Goal: Task Accomplishment & Management: Use online tool/utility

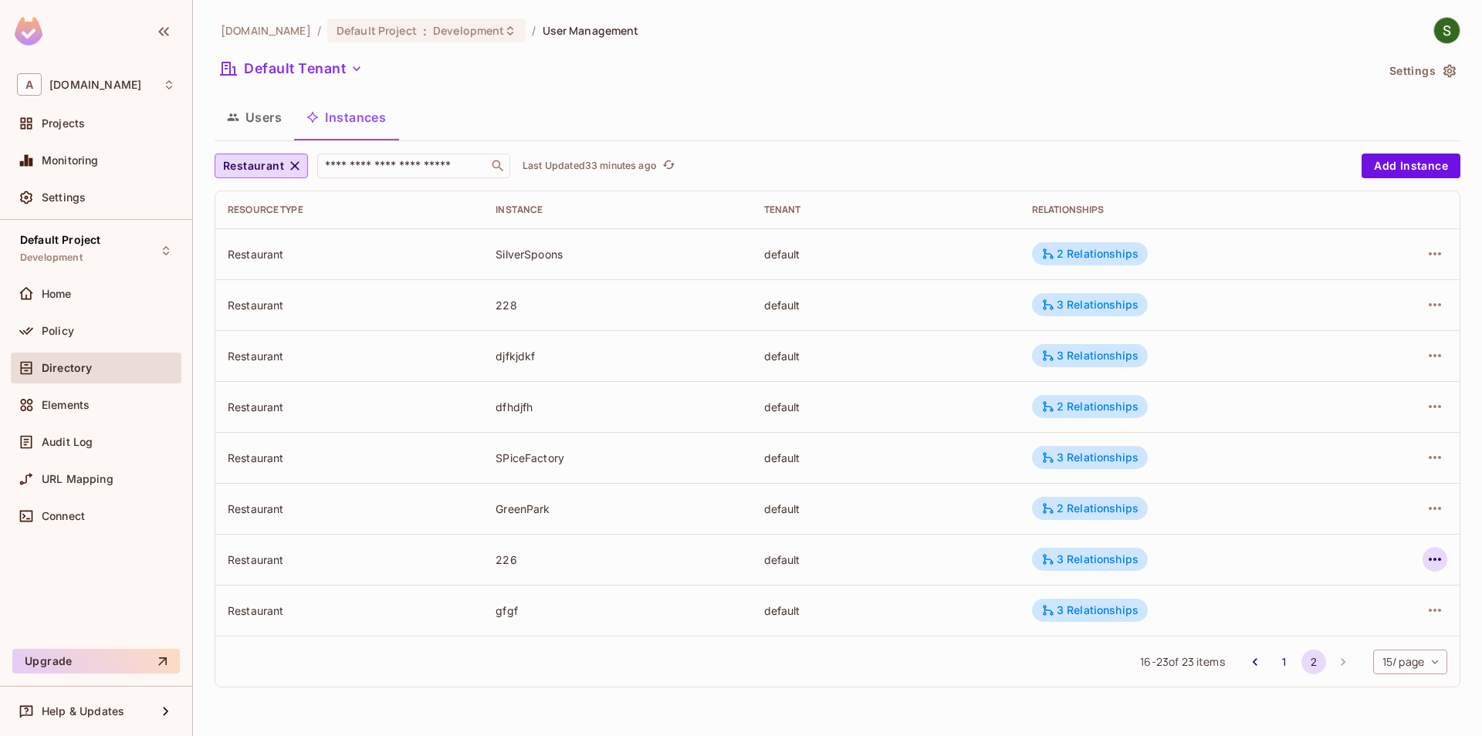
click at [1425, 567] on icon "button" at bounding box center [1434, 559] width 19 height 19
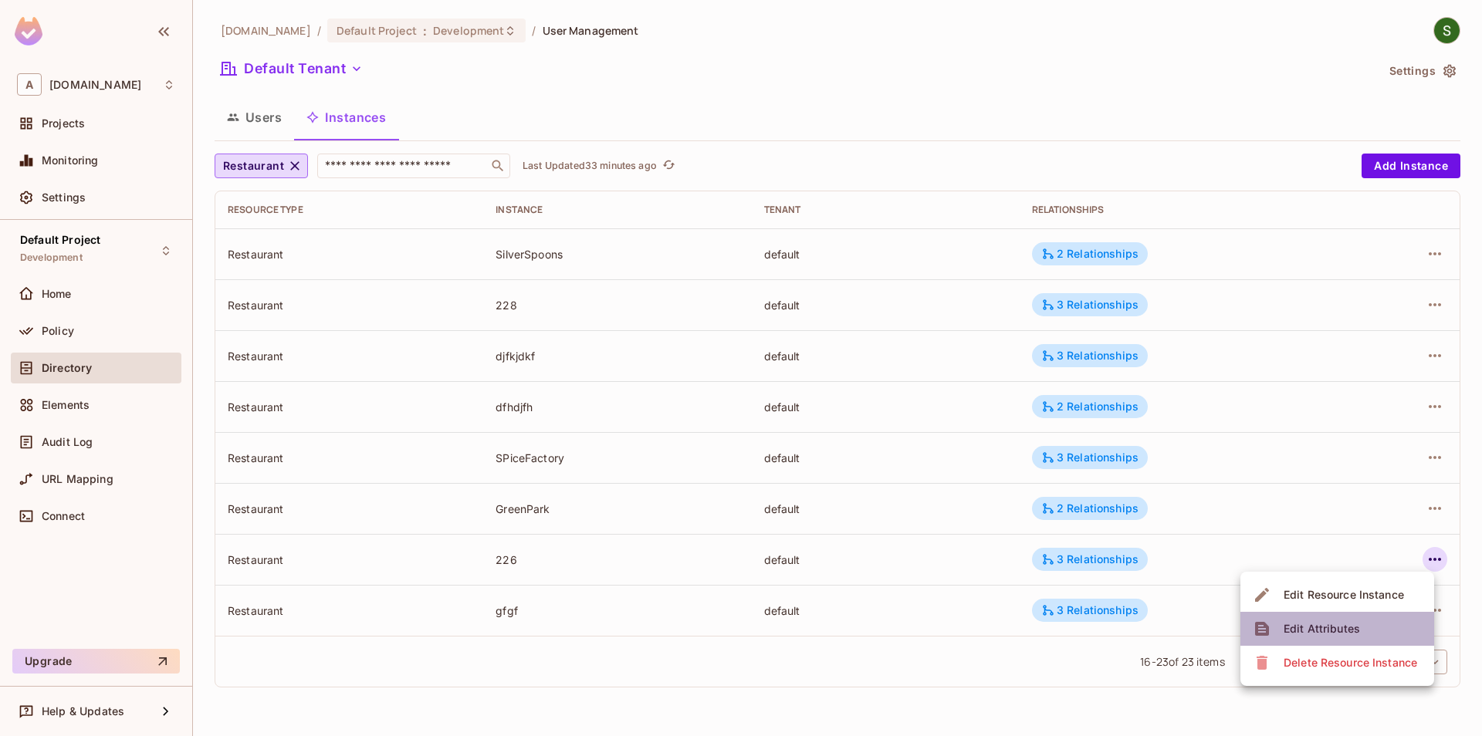
click at [1343, 634] on div "Edit Attributes" at bounding box center [1321, 628] width 76 height 15
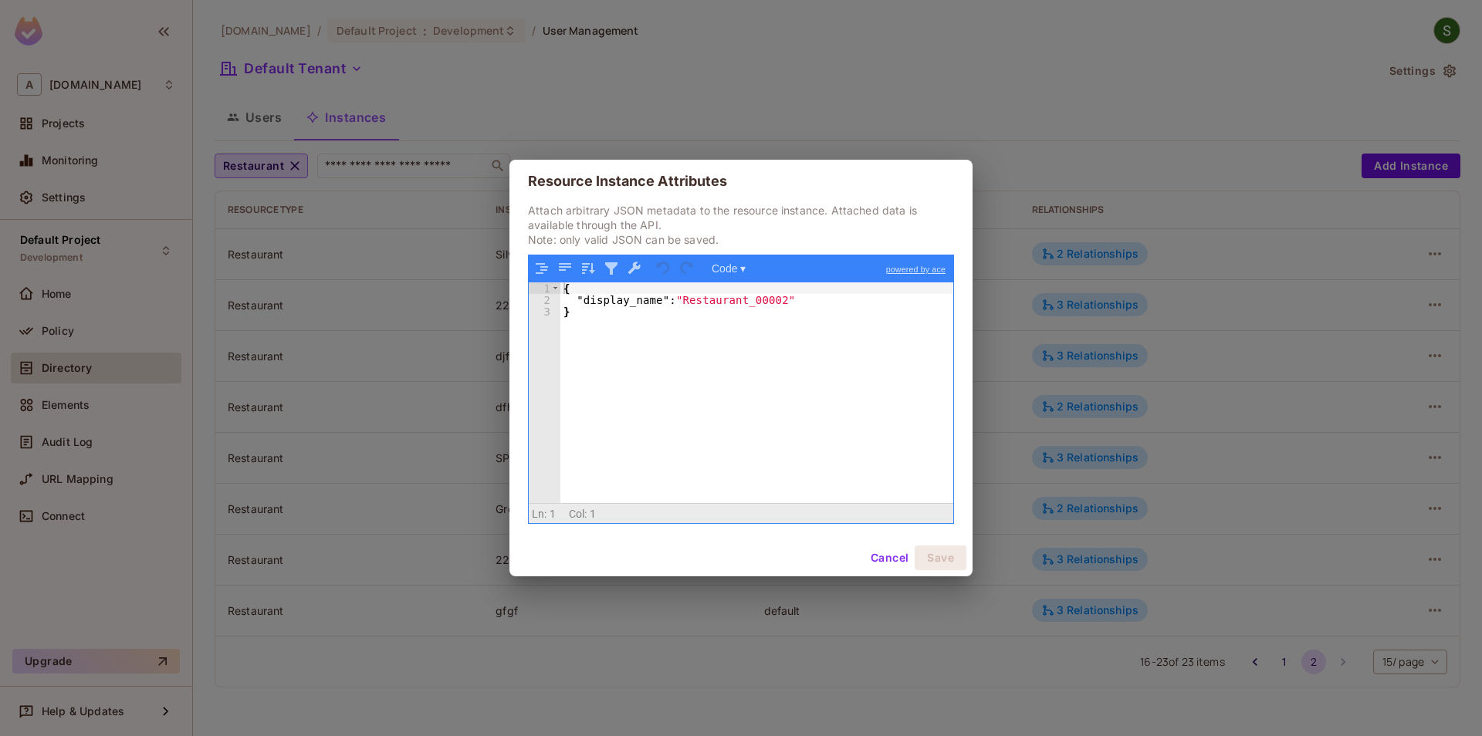
click at [884, 563] on button "Cancel" at bounding box center [889, 558] width 50 height 25
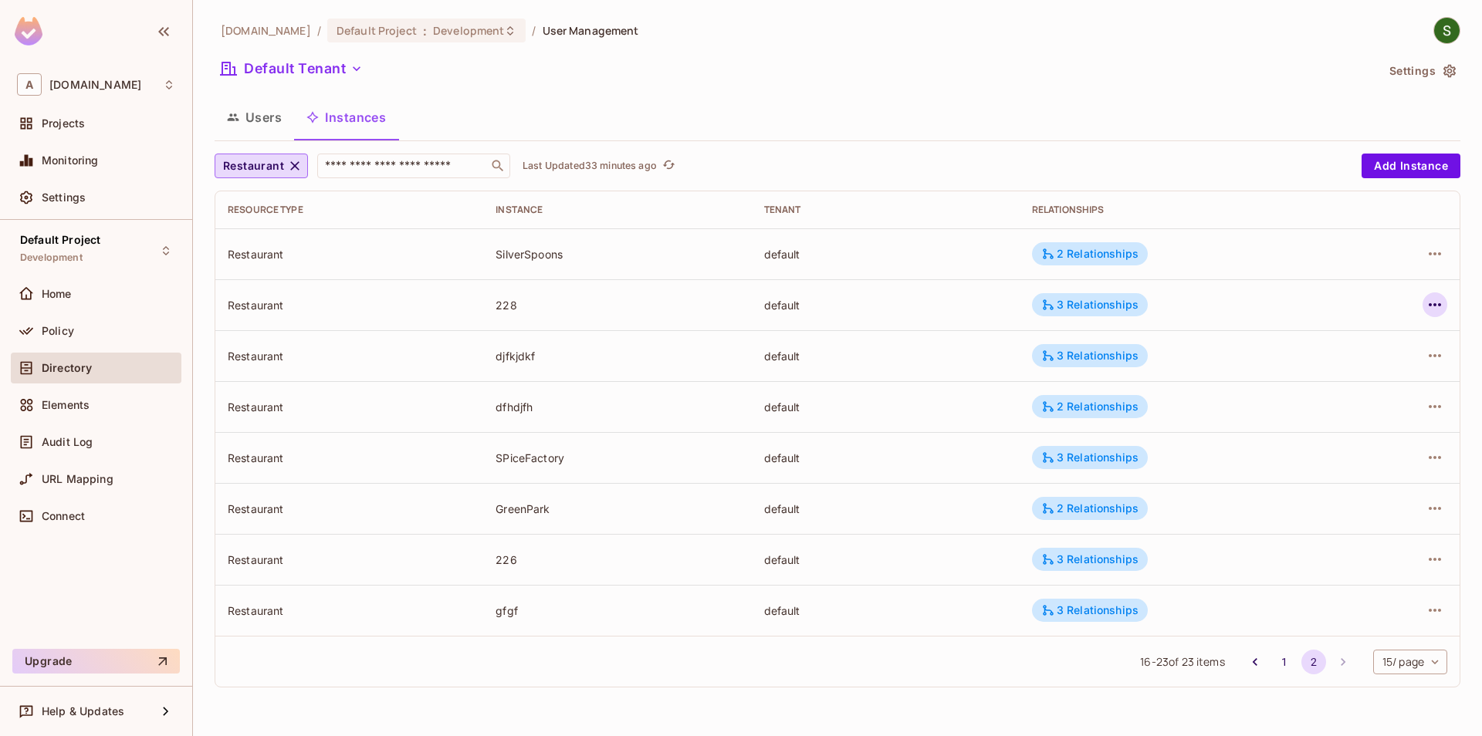
click at [1430, 302] on icon "button" at bounding box center [1434, 305] width 19 height 19
click at [1333, 386] on span "Edit Attributes" at bounding box center [1322, 374] width 86 height 25
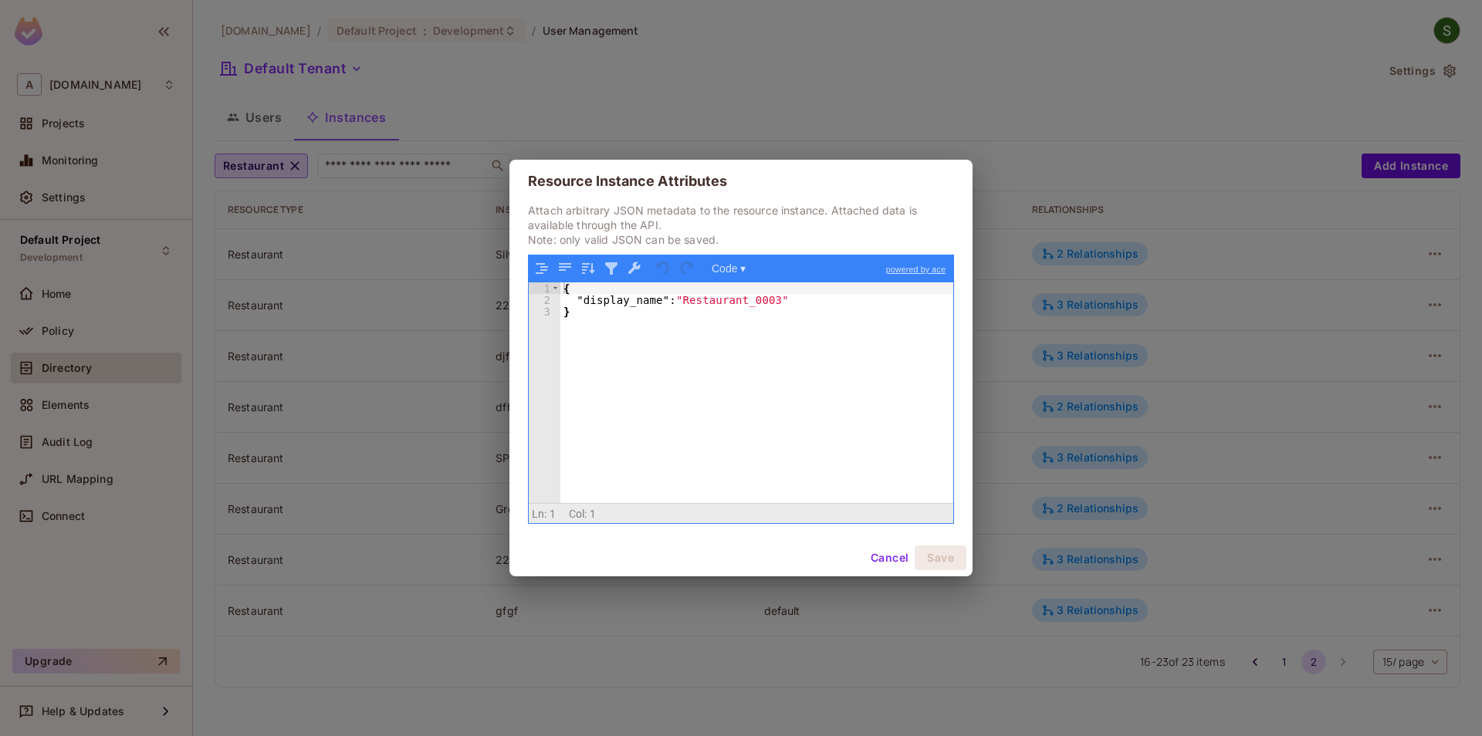
click at [865, 555] on button "Cancel" at bounding box center [889, 558] width 50 height 25
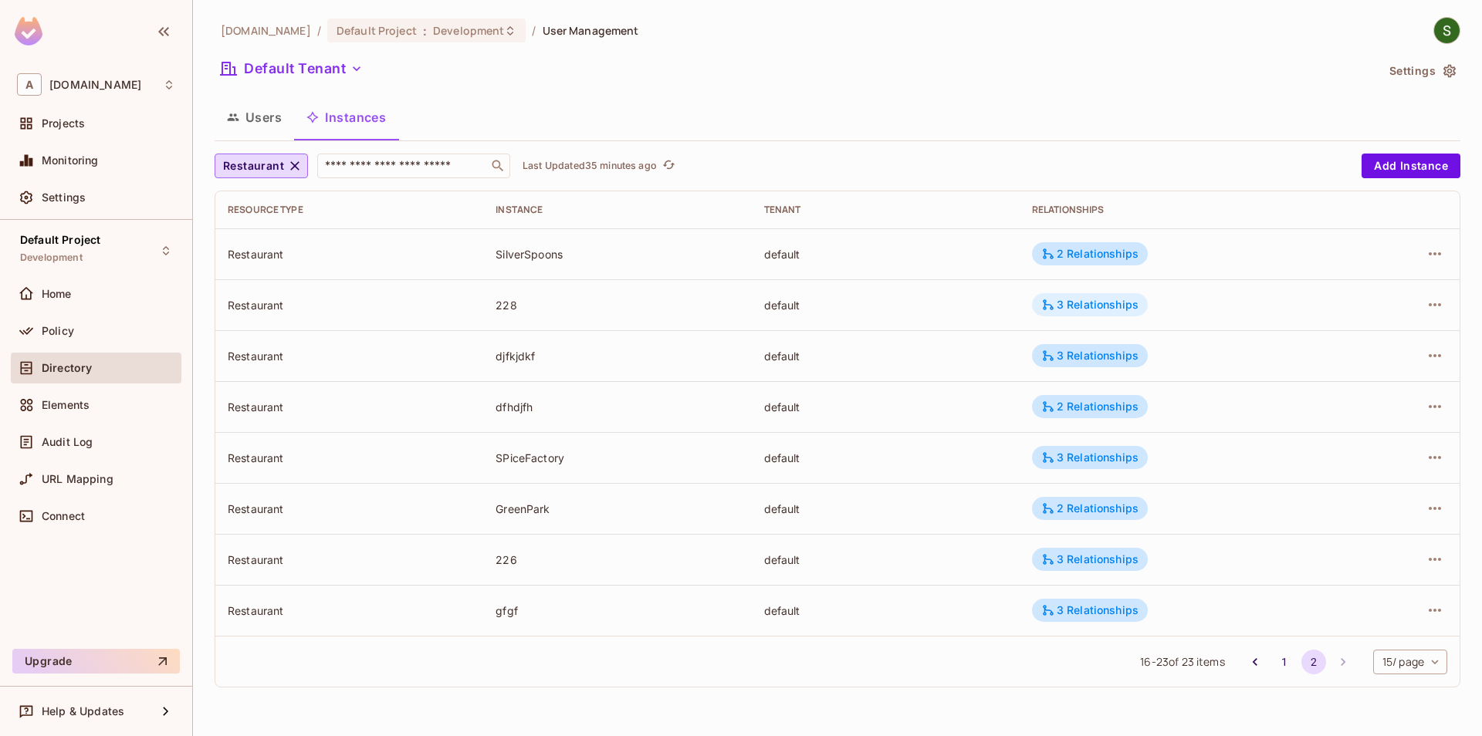
click at [1076, 313] on div "3 Relationships" at bounding box center [1090, 304] width 116 height 23
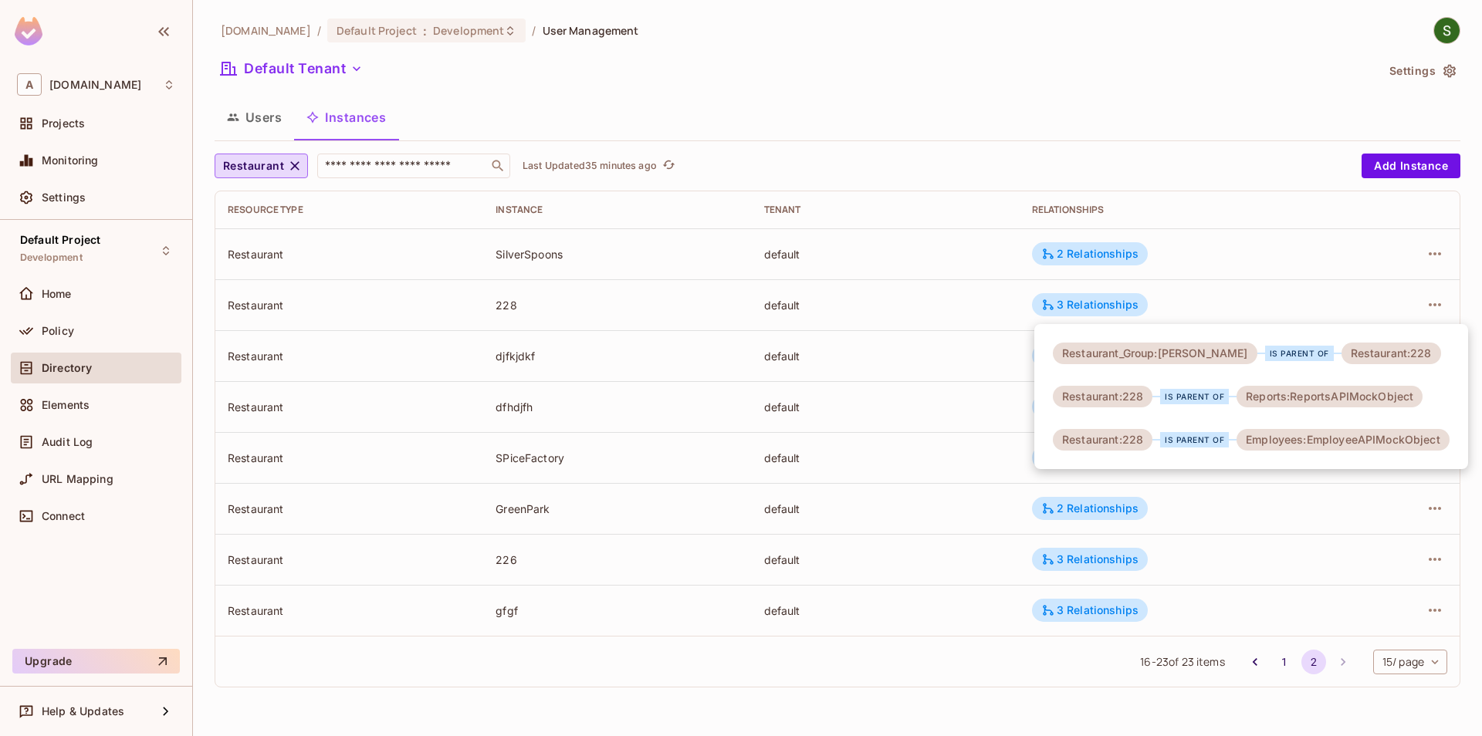
click at [725, 65] on div at bounding box center [741, 368] width 1482 height 736
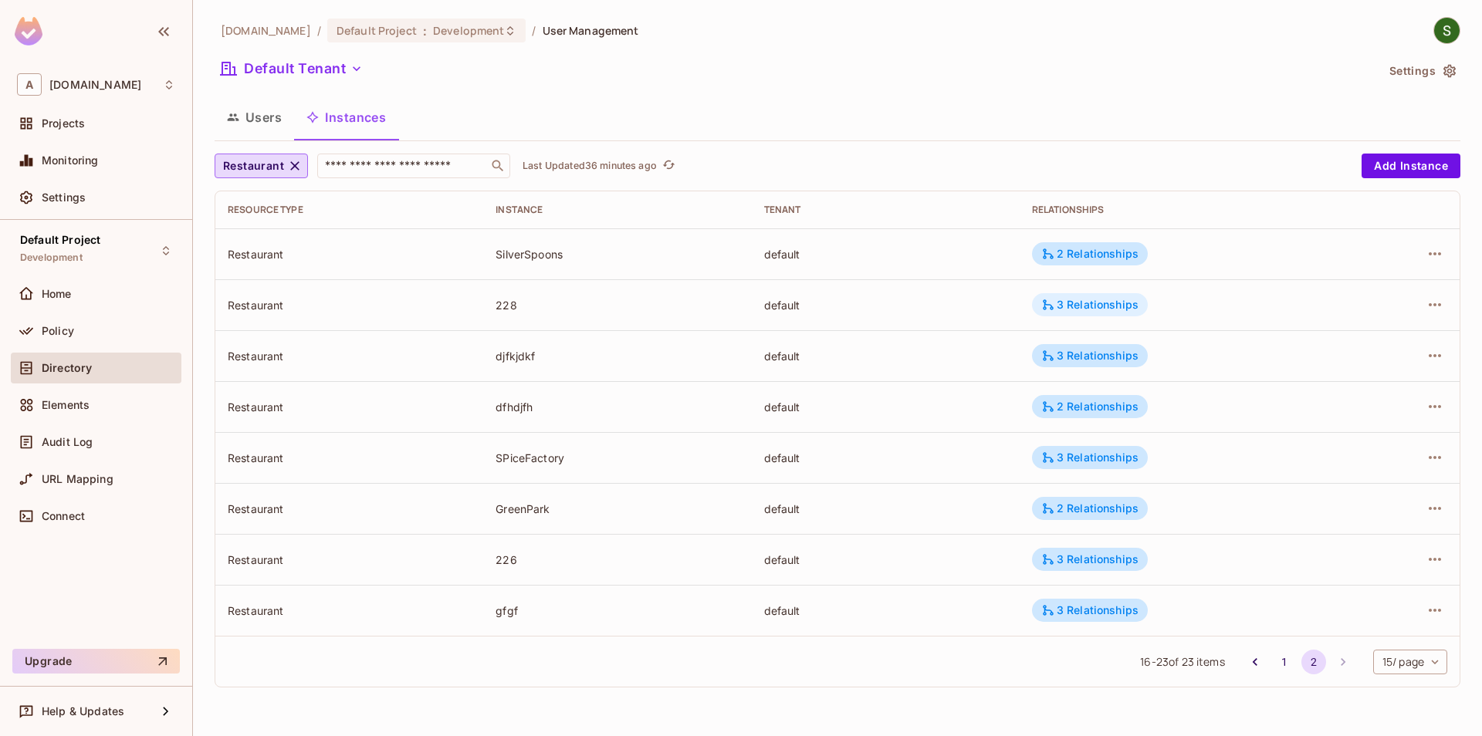
click at [1074, 316] on div "3 Relationships" at bounding box center [1090, 304] width 116 height 23
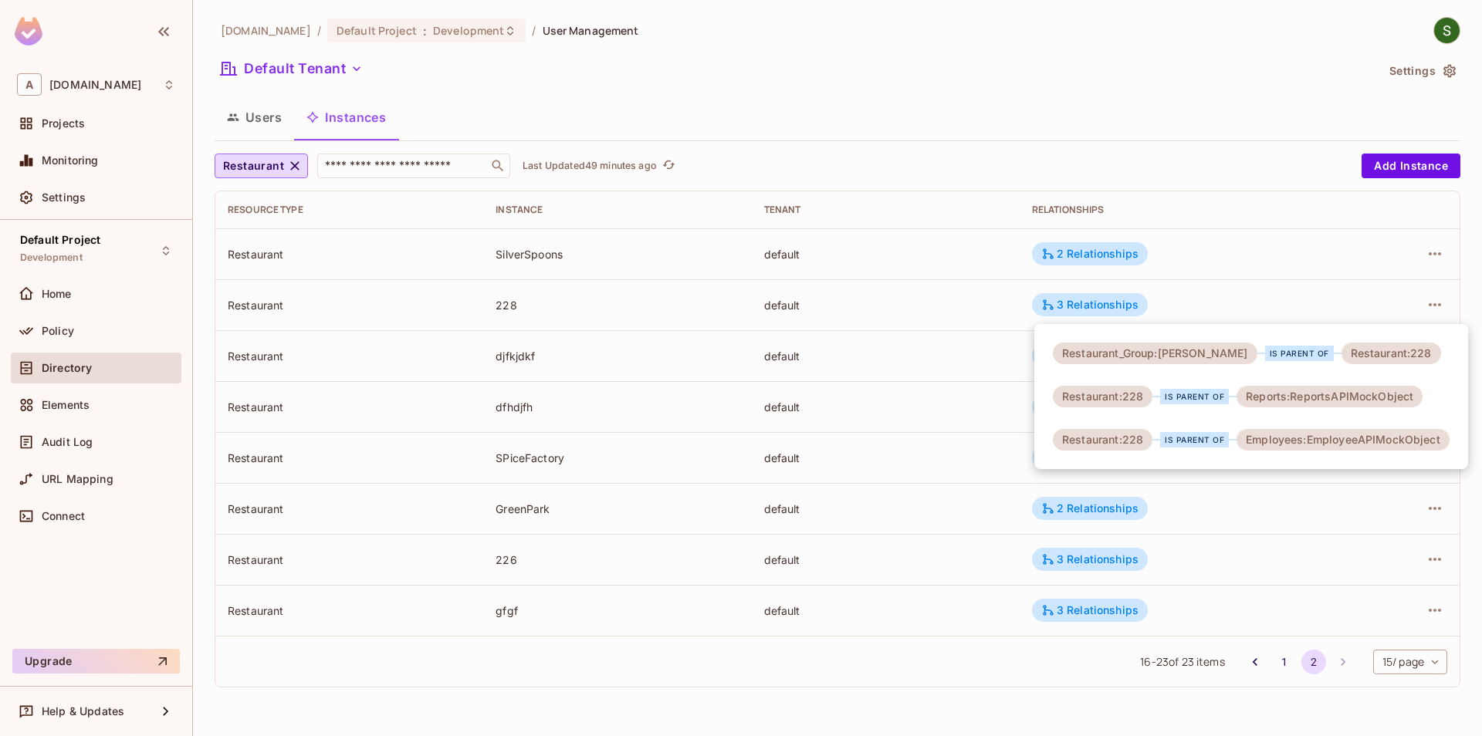
click at [880, 668] on div at bounding box center [741, 368] width 1482 height 736
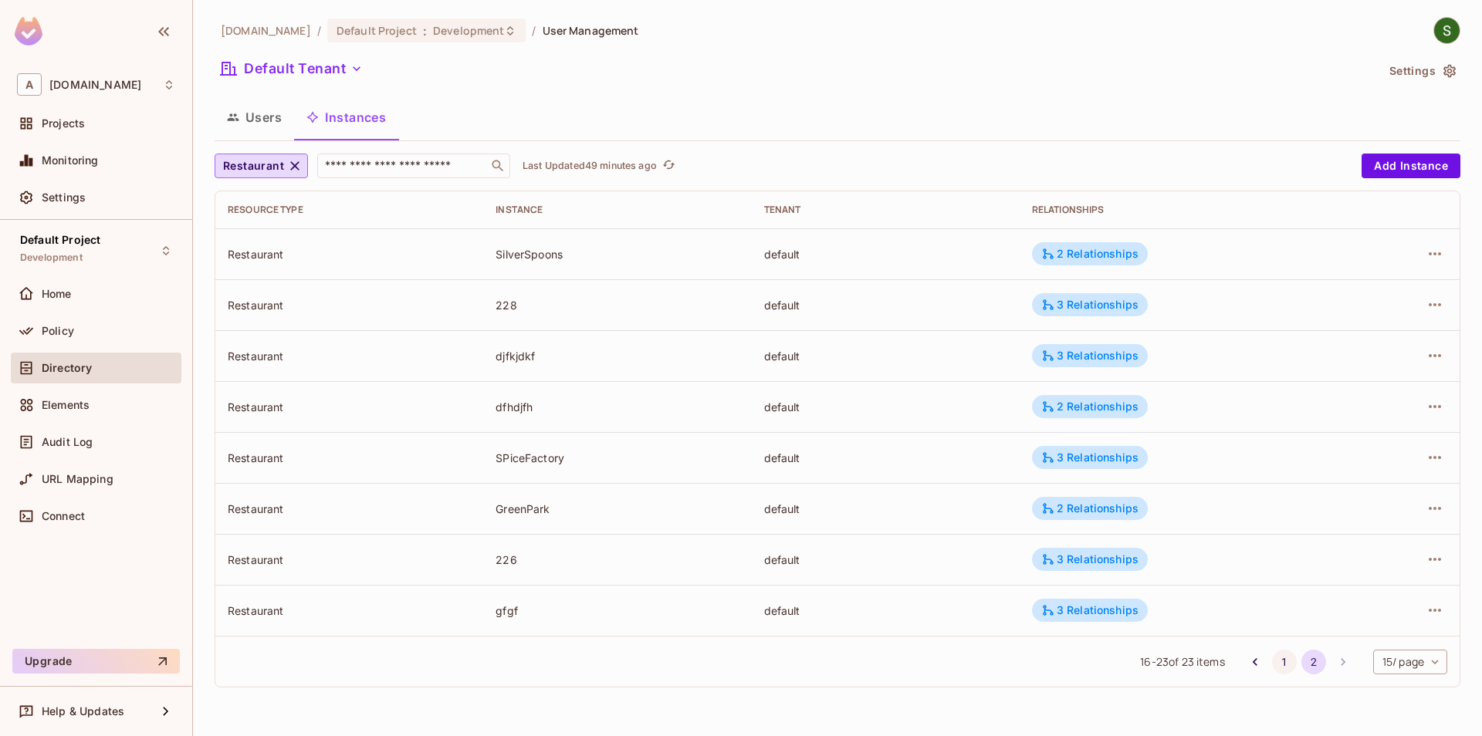
click at [1273, 665] on button "1" at bounding box center [1284, 662] width 25 height 25
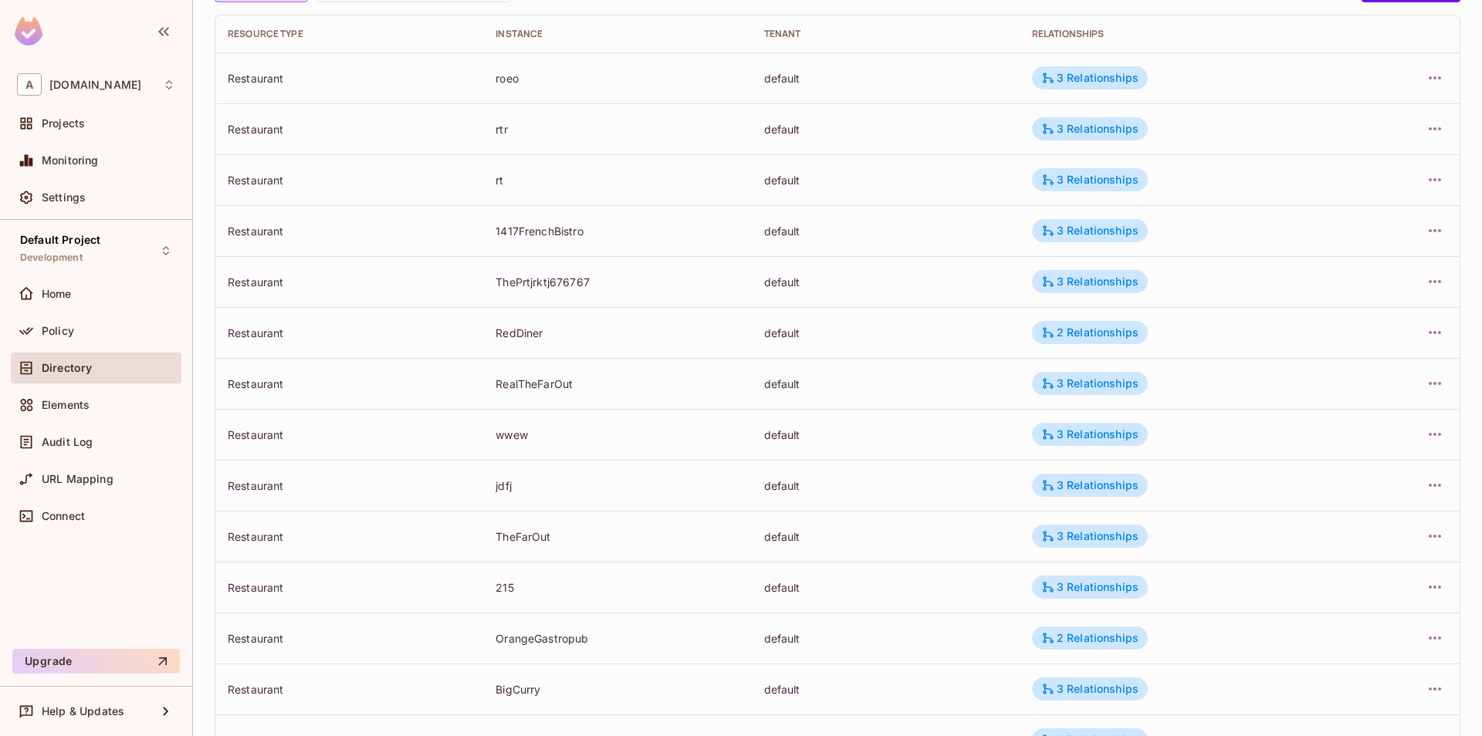
scroll to position [342, 0]
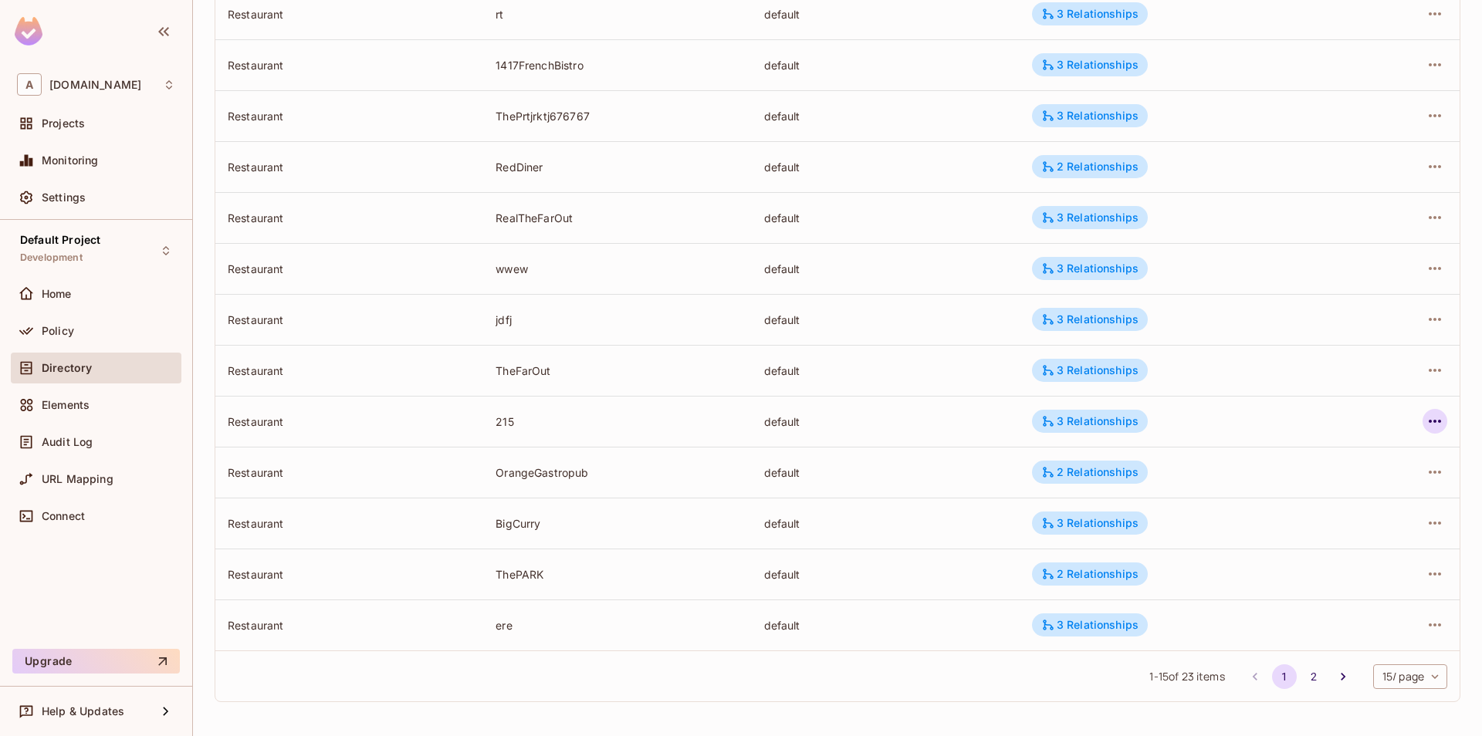
click at [1429, 428] on icon "button" at bounding box center [1434, 421] width 19 height 19
click at [1323, 494] on div "Edit Attributes" at bounding box center [1321, 490] width 76 height 15
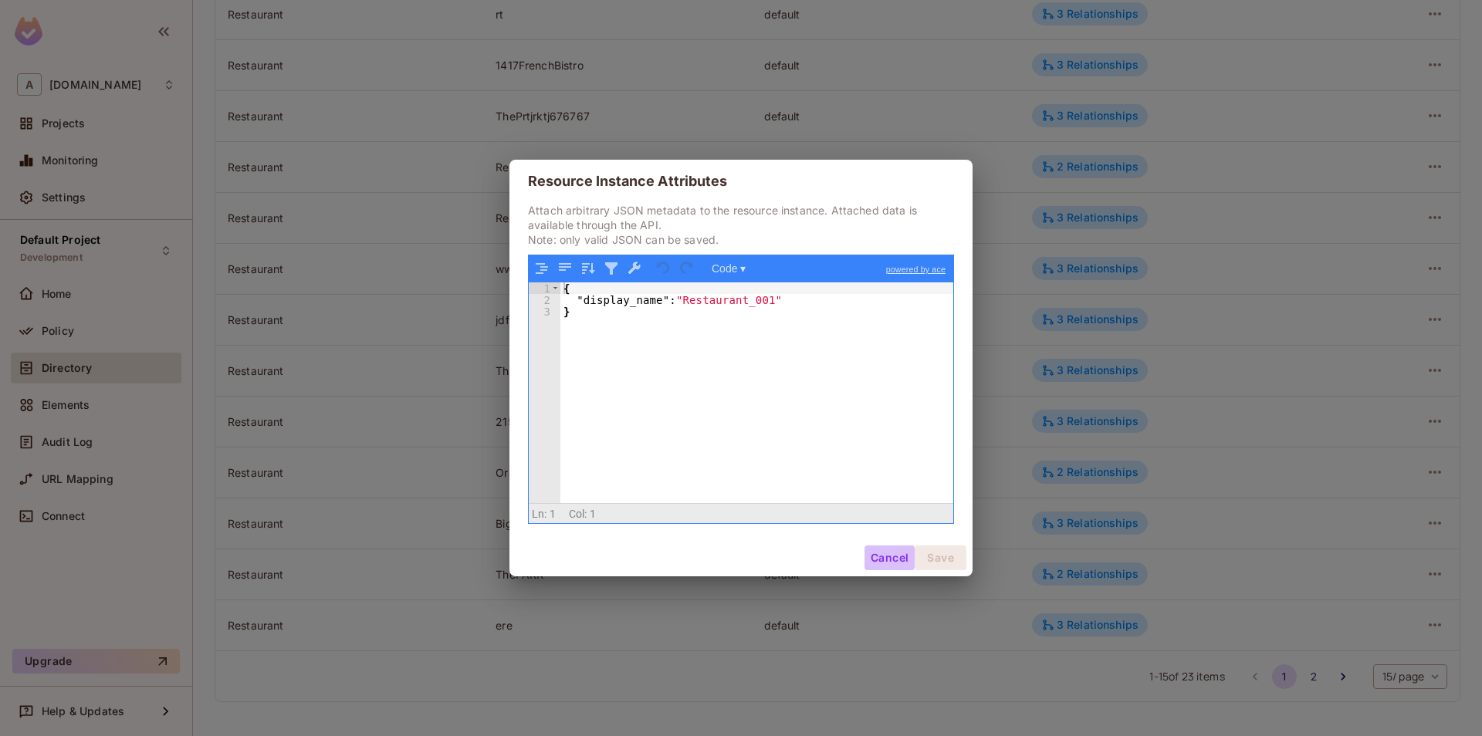
click at [871, 563] on button "Cancel" at bounding box center [889, 558] width 50 height 25
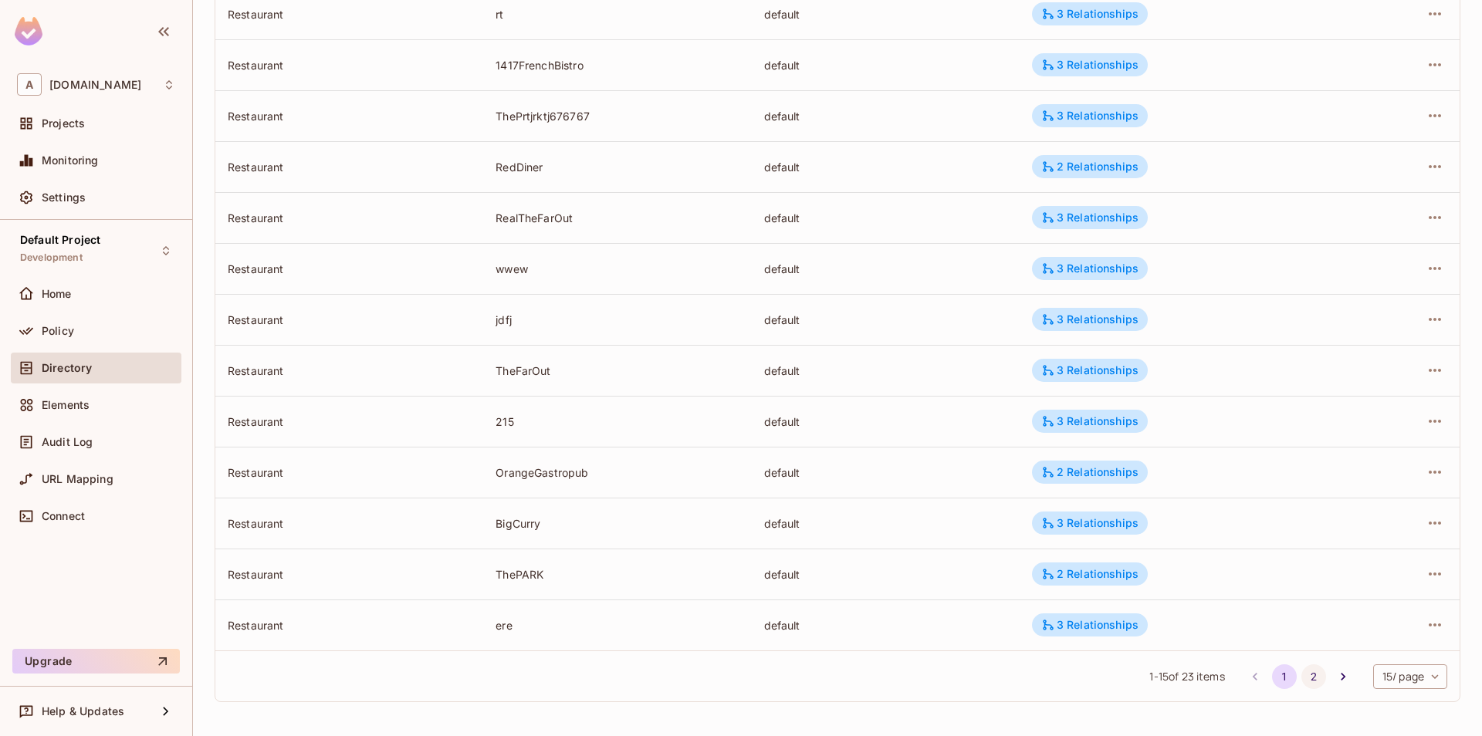
click at [1314, 675] on button "2" at bounding box center [1313, 676] width 25 height 25
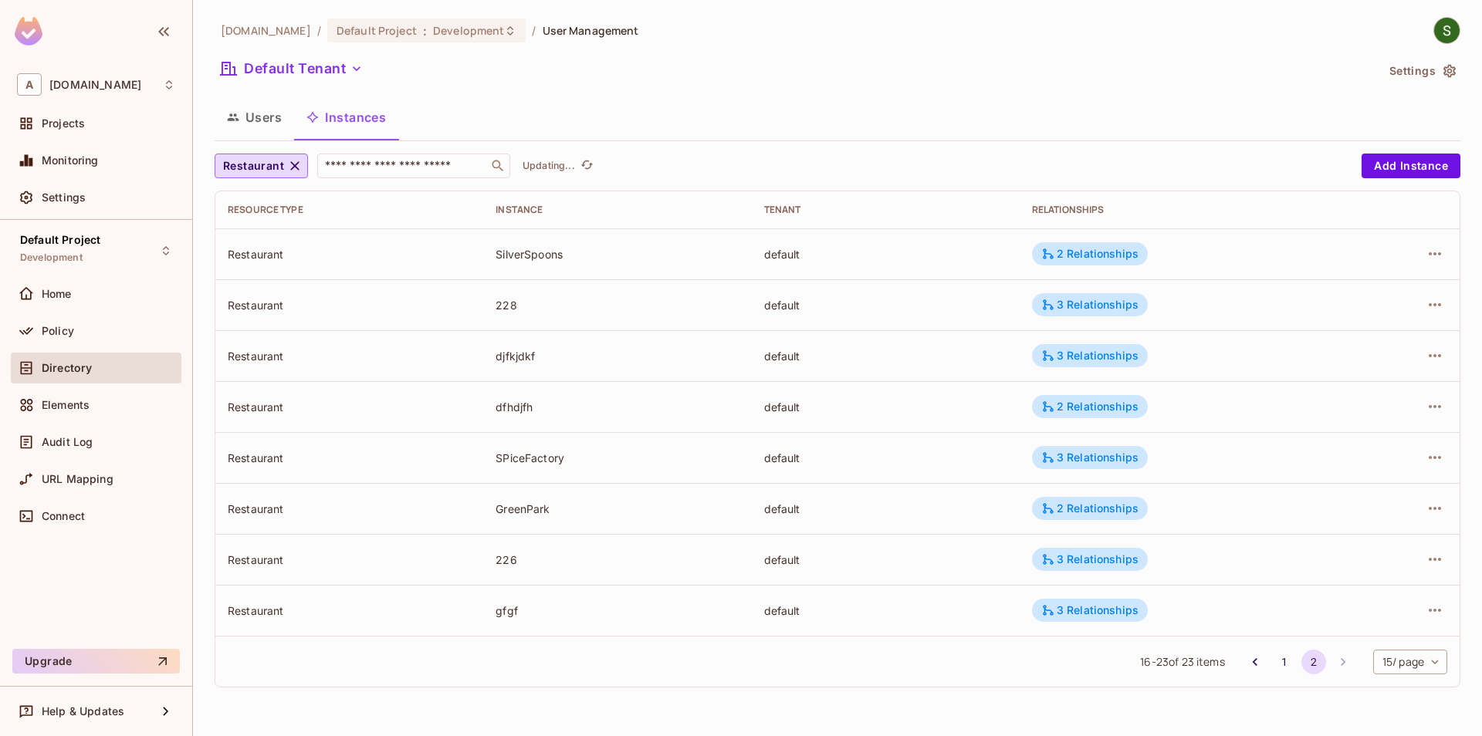
scroll to position [0, 0]
click at [1428, 306] on icon "button" at bounding box center [1434, 305] width 19 height 19
click at [1287, 380] on div "Edit Attributes" at bounding box center [1321, 374] width 76 height 15
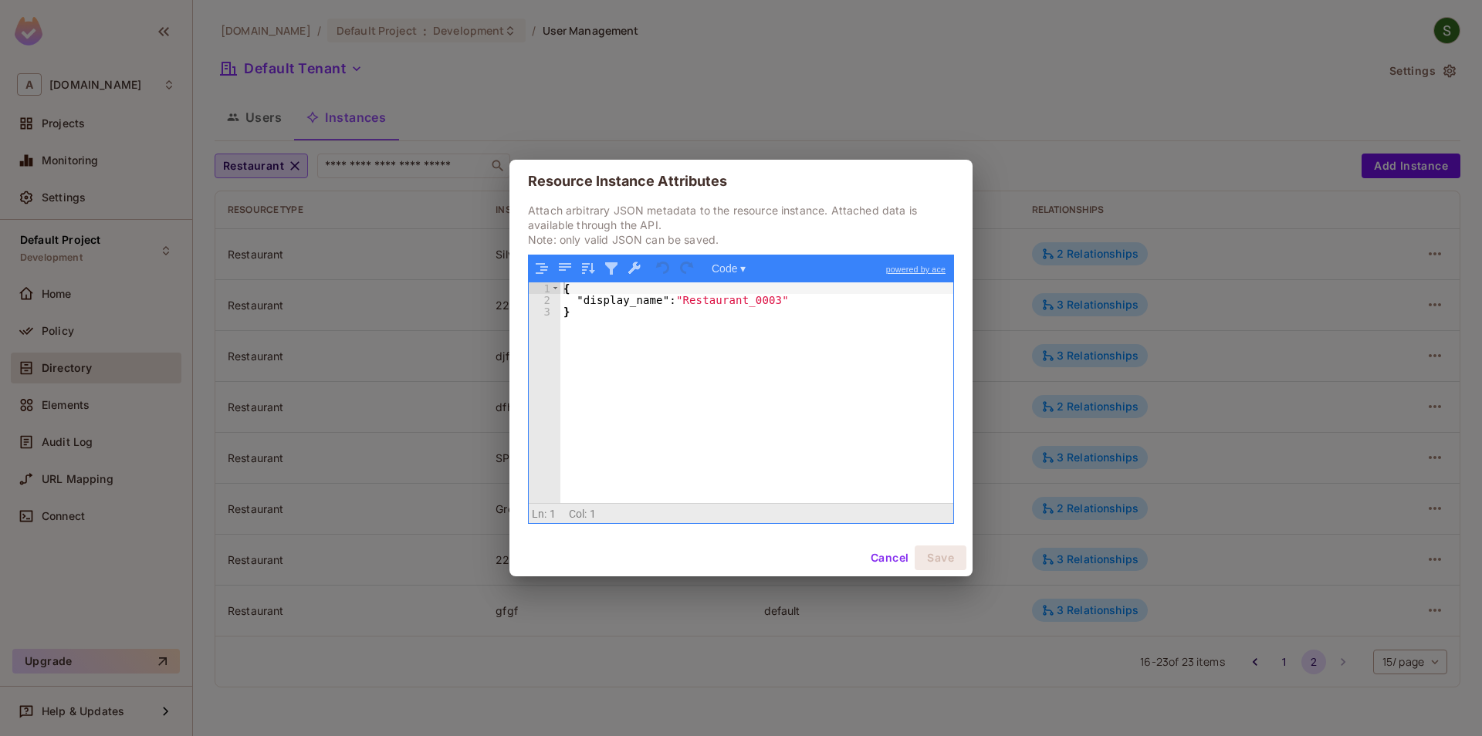
click at [862, 555] on div "Cancel Save" at bounding box center [740, 557] width 463 height 37
click at [887, 559] on button "Cancel" at bounding box center [889, 558] width 50 height 25
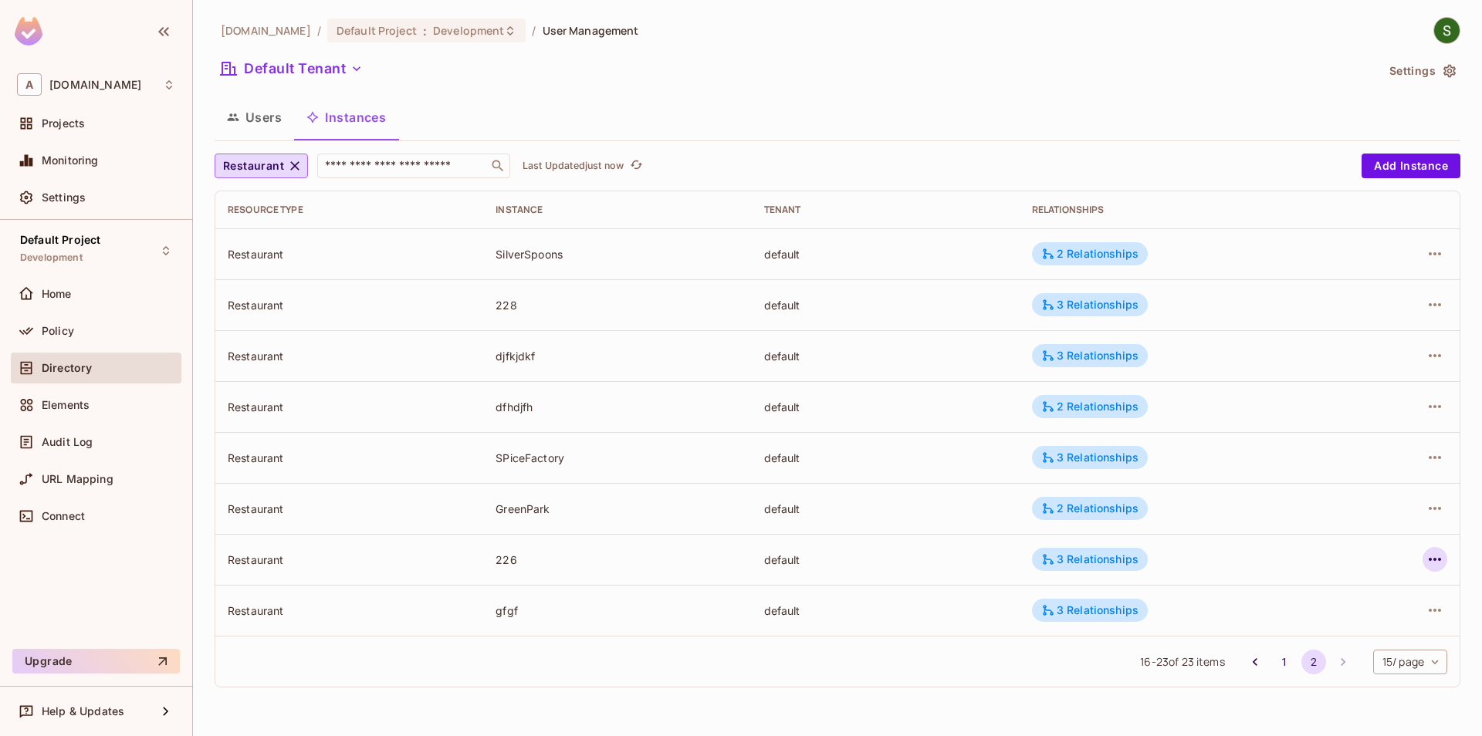
click at [1429, 558] on icon "button" at bounding box center [1434, 559] width 19 height 19
click at [1308, 634] on div "Edit Attributes" at bounding box center [1321, 628] width 76 height 15
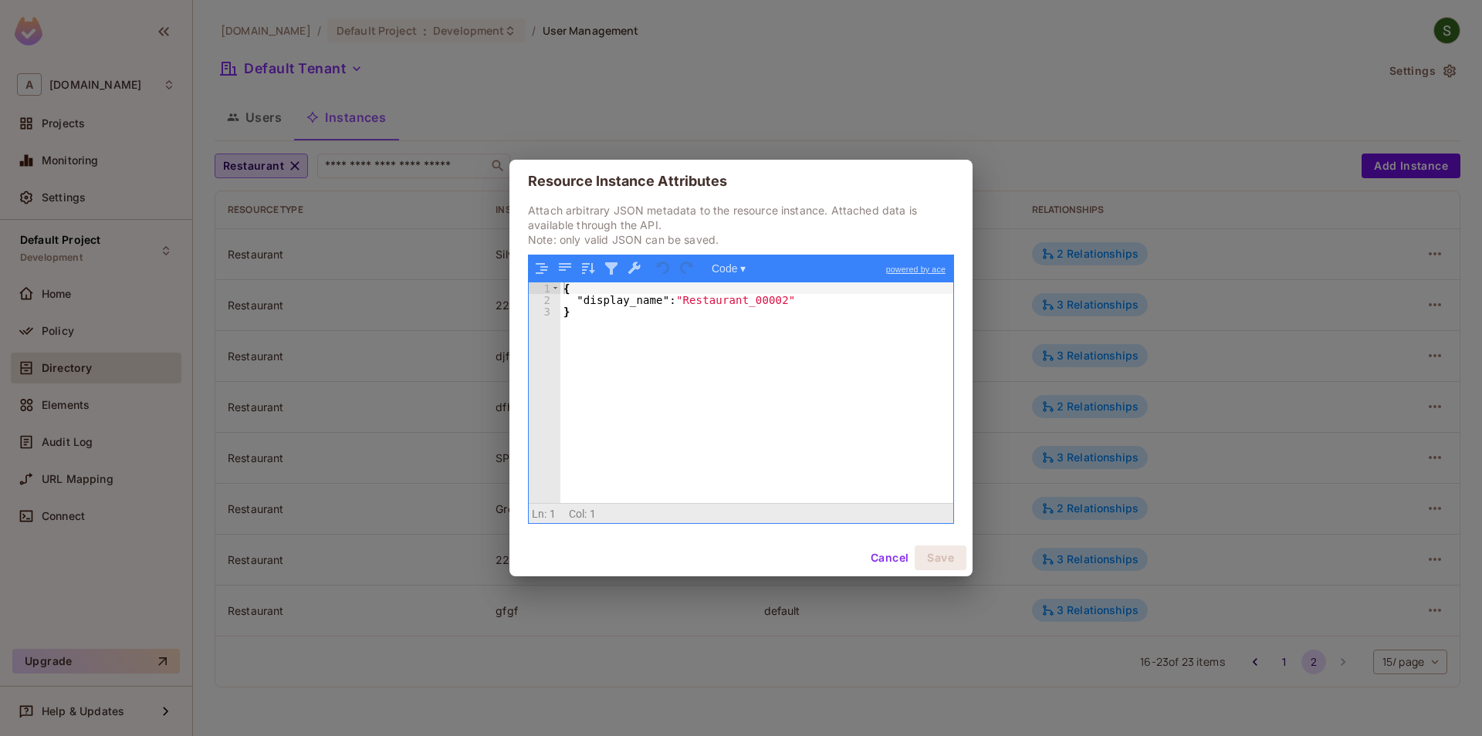
click at [891, 560] on button "Cancel" at bounding box center [889, 558] width 50 height 25
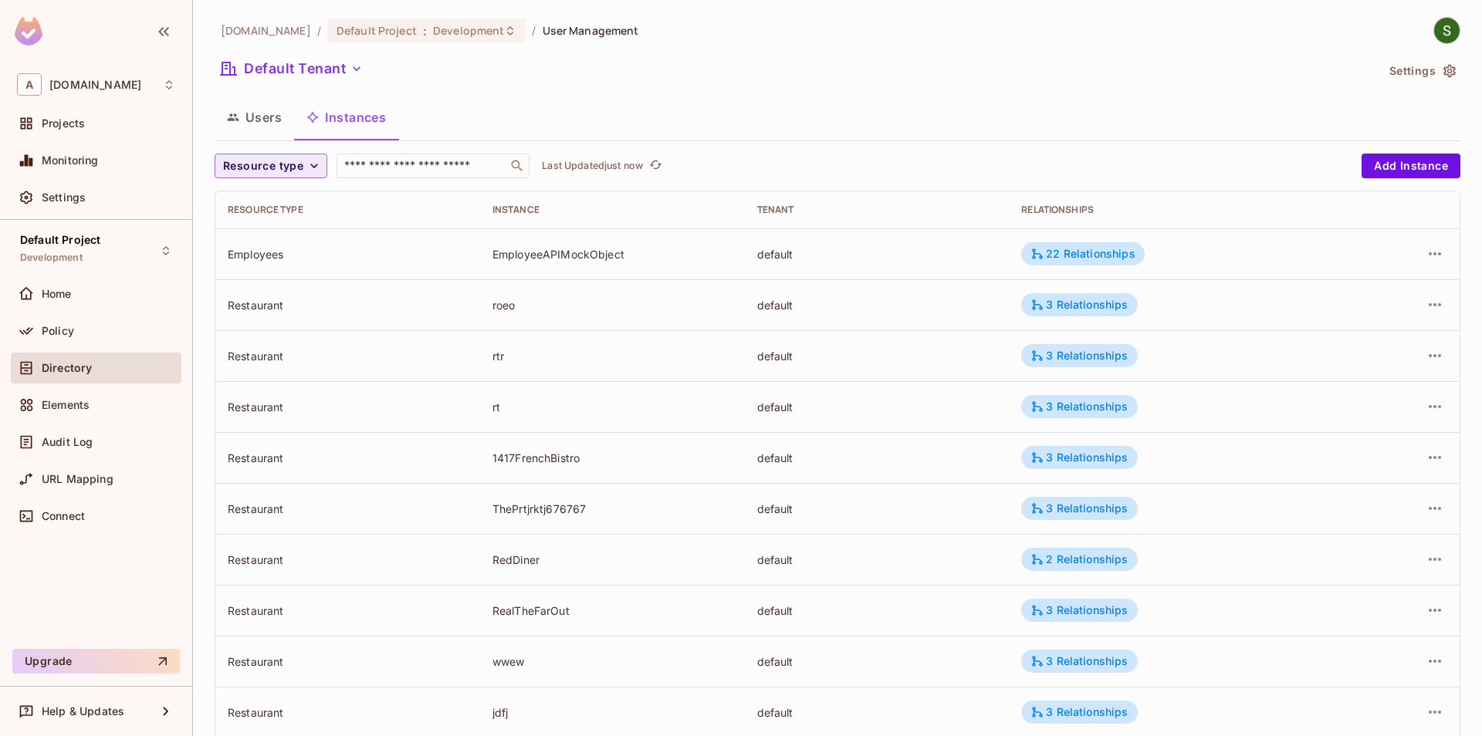
click at [293, 167] on span "Resource type" at bounding box center [263, 166] width 80 height 19
click at [280, 300] on span "Restaurant" at bounding box center [270, 300] width 87 height 15
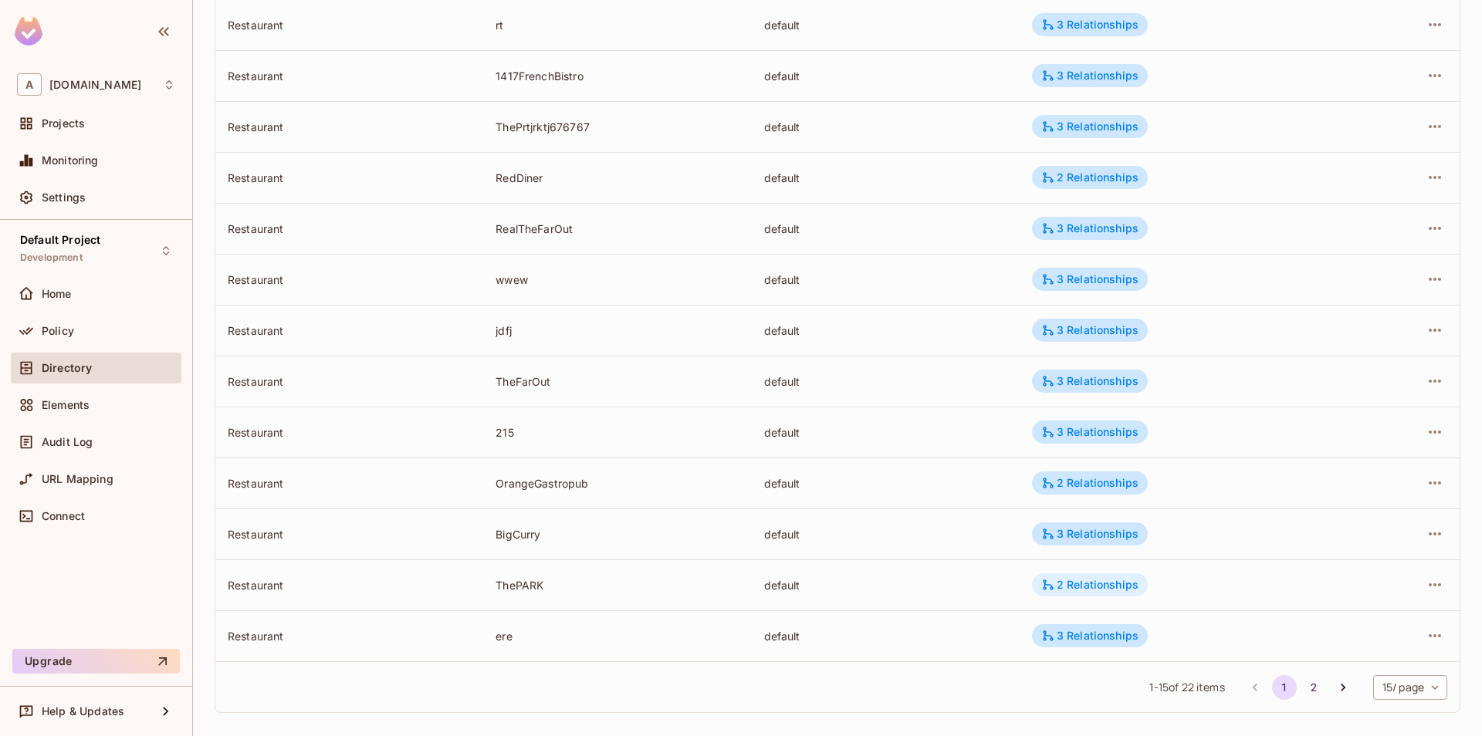
scroll to position [342, 0]
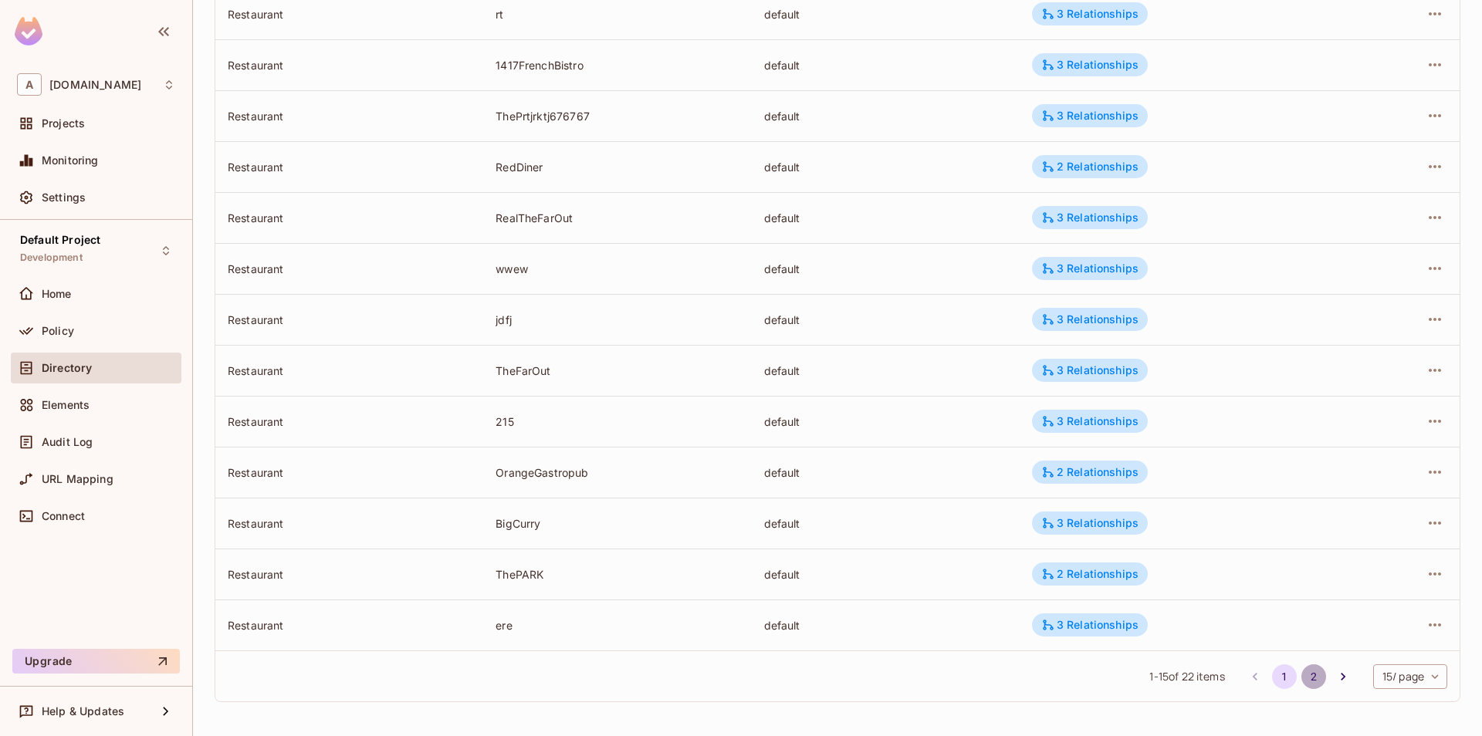
click at [1303, 677] on button "2" at bounding box center [1313, 676] width 25 height 25
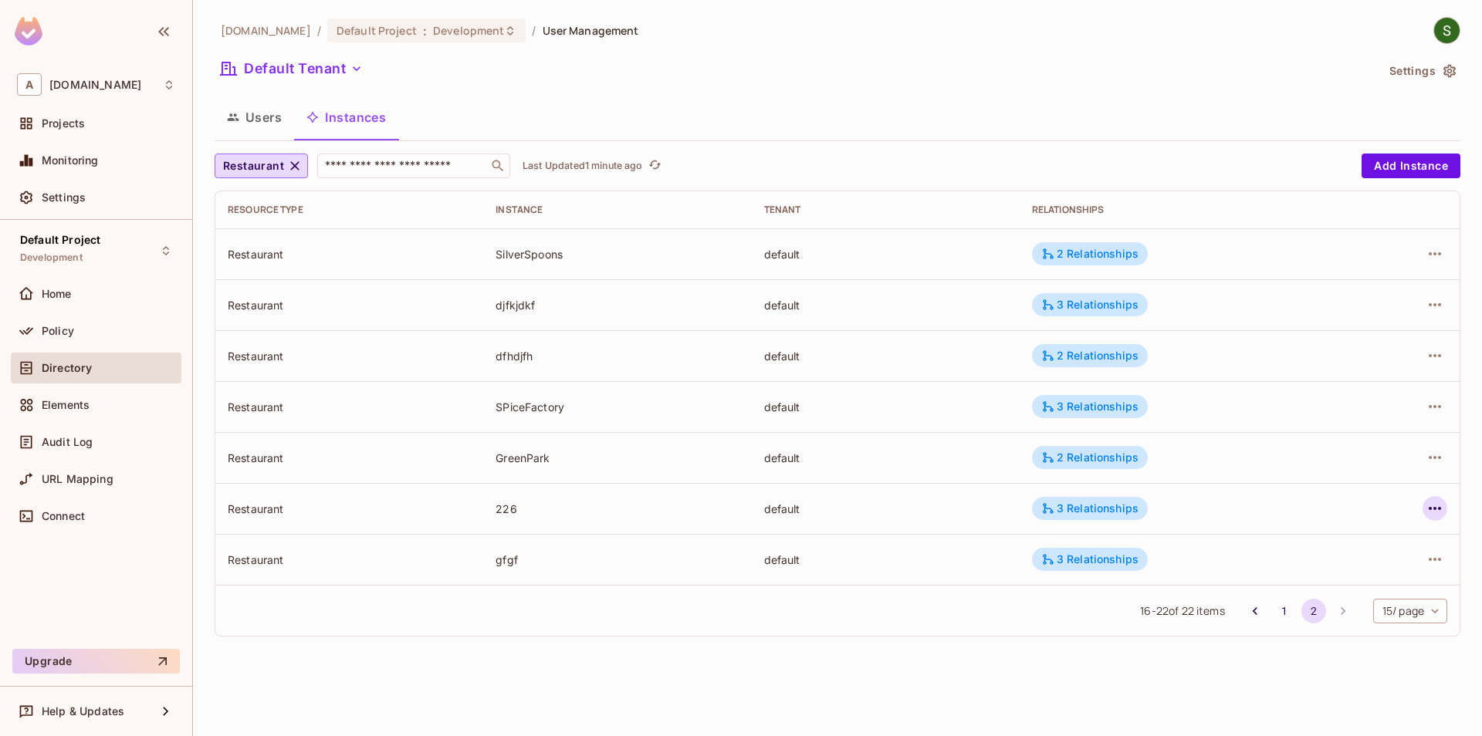
click at [1439, 502] on icon "button" at bounding box center [1434, 508] width 19 height 19
click at [1277, 592] on li "Edit Attributes" at bounding box center [1337, 578] width 194 height 34
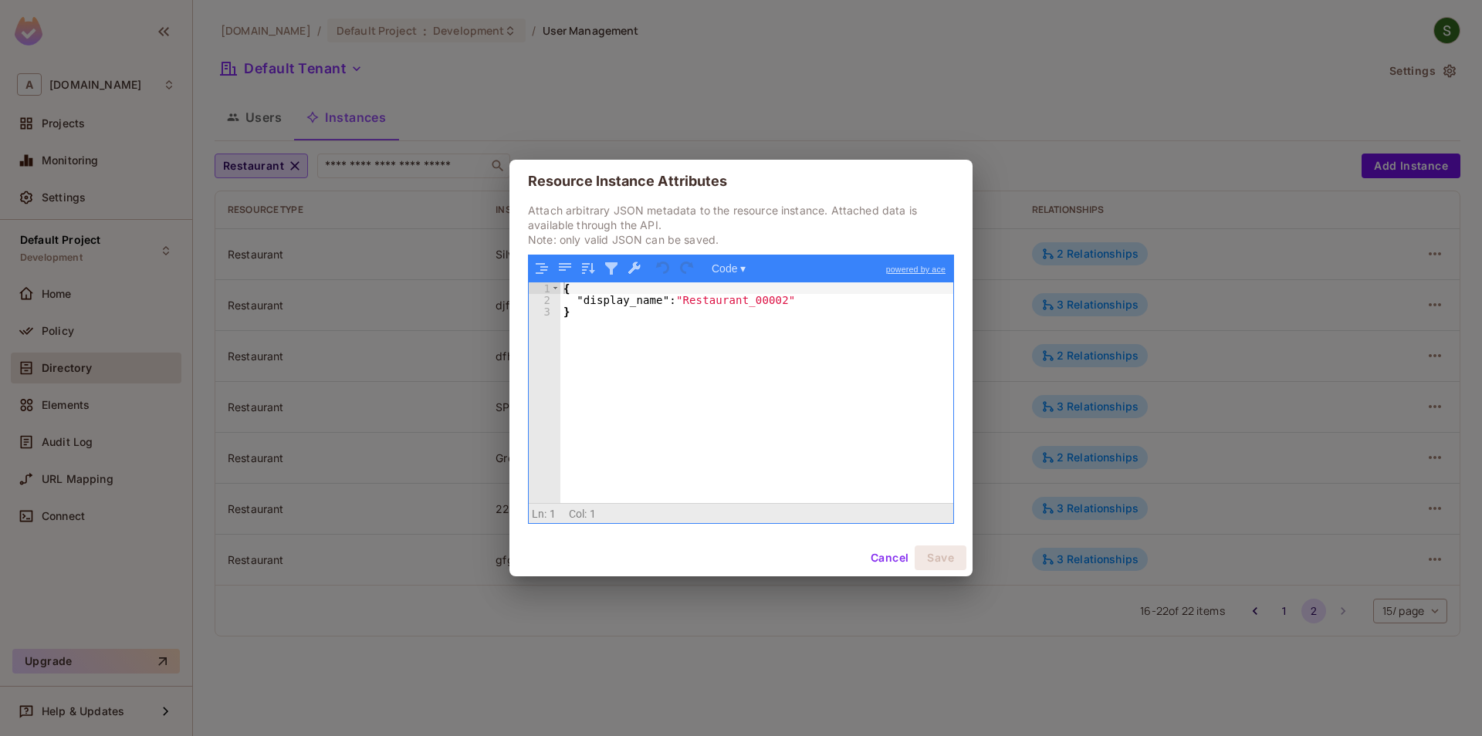
click at [868, 561] on button "Cancel" at bounding box center [889, 558] width 50 height 25
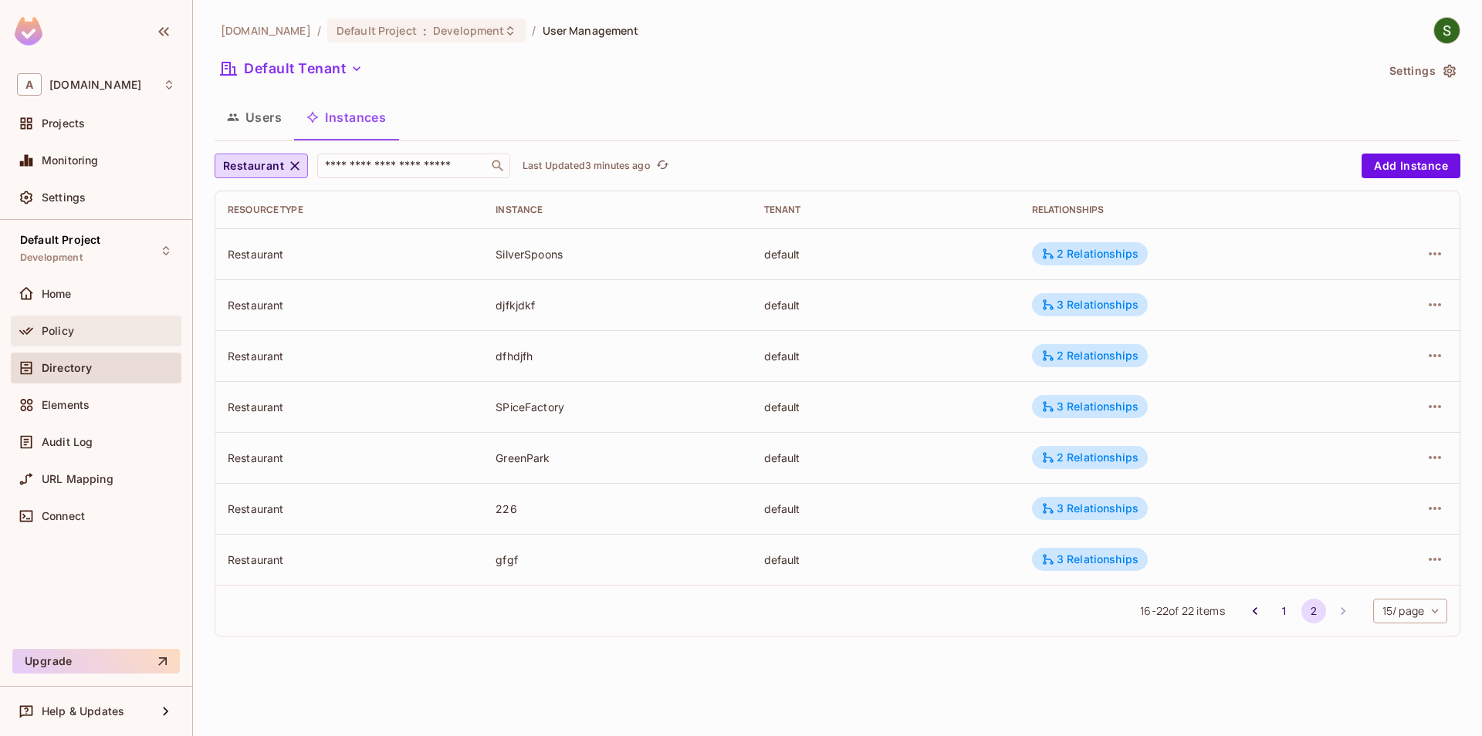
click at [109, 333] on div "Policy" at bounding box center [109, 331] width 134 height 12
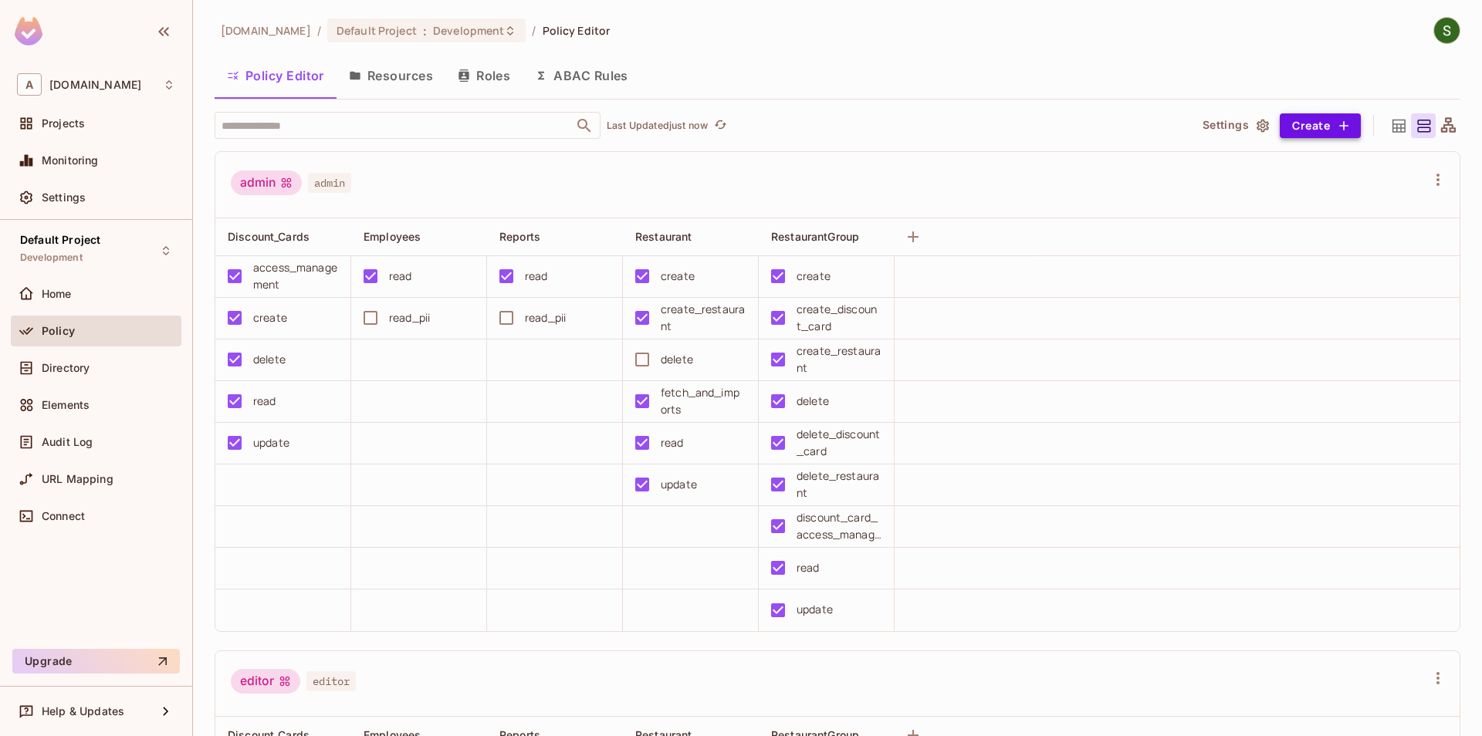
click at [1356, 127] on button "Create" at bounding box center [1320, 125] width 81 height 25
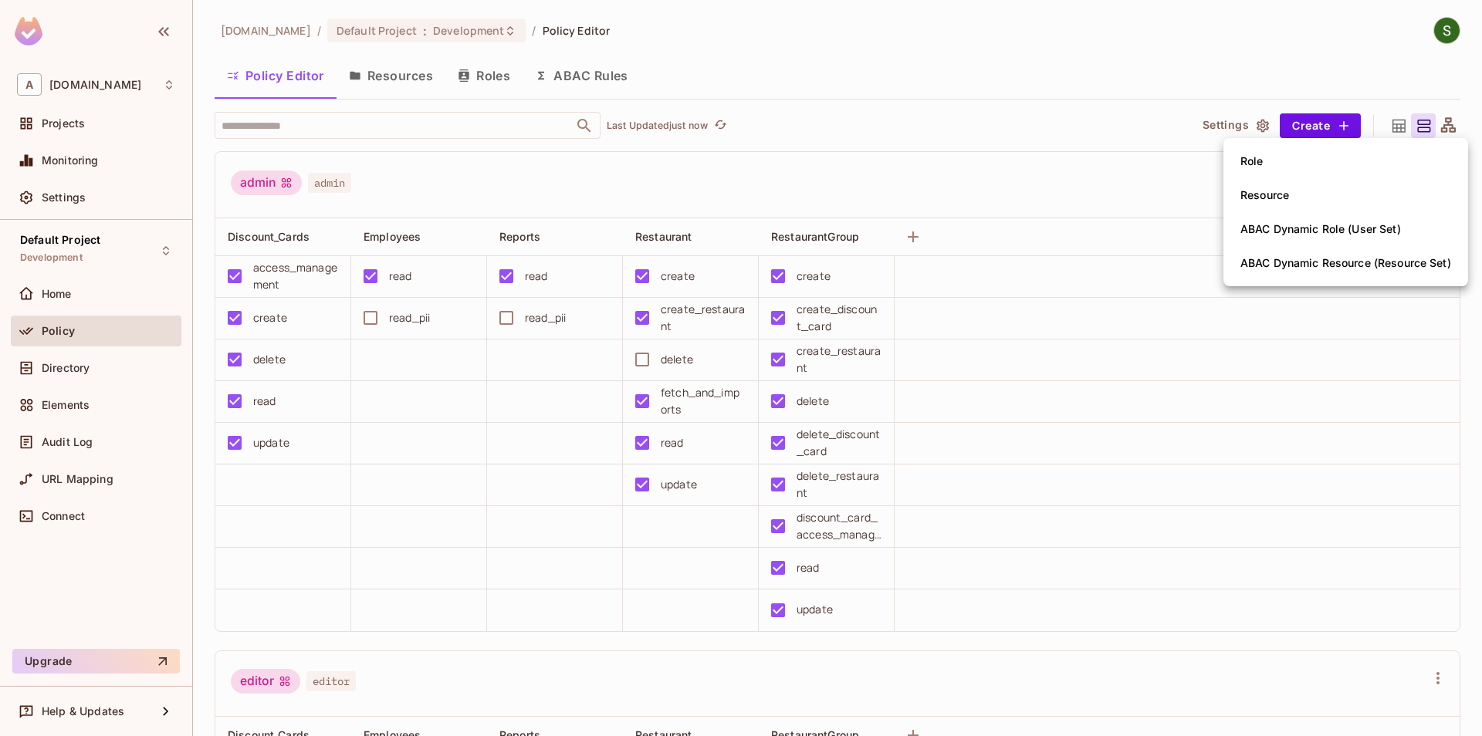
click at [1043, 163] on div at bounding box center [741, 368] width 1482 height 736
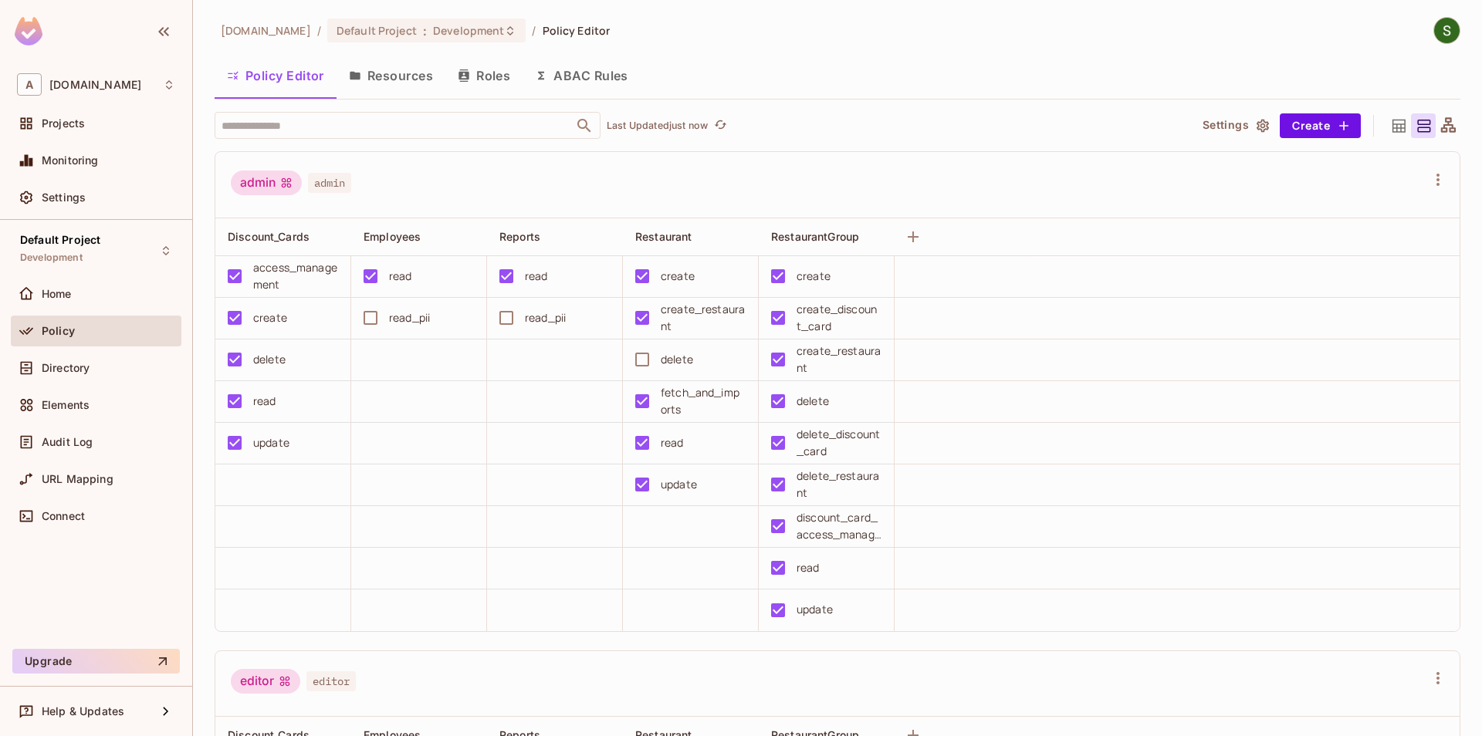
click at [403, 86] on button "Resources" at bounding box center [390, 75] width 109 height 39
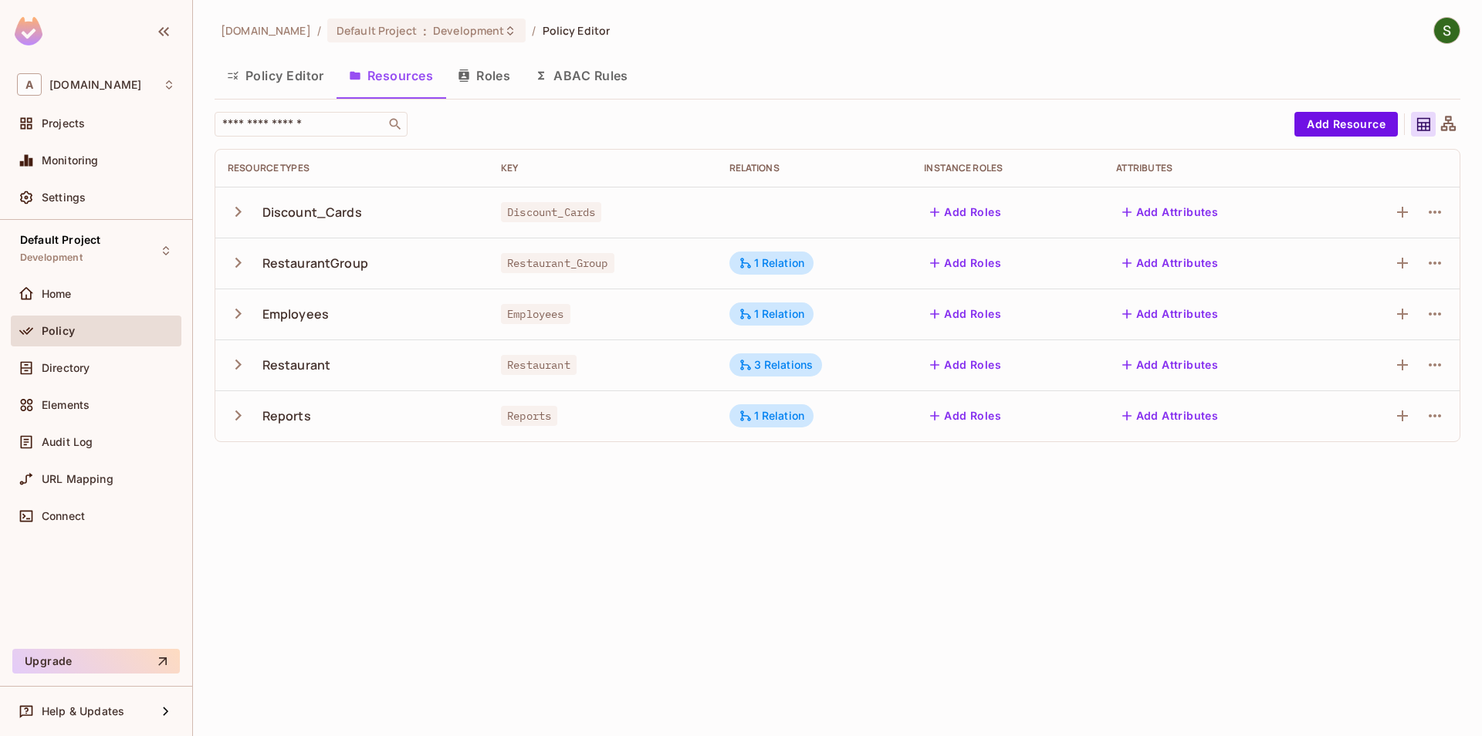
click at [238, 256] on icon "button" at bounding box center [238, 262] width 21 height 21
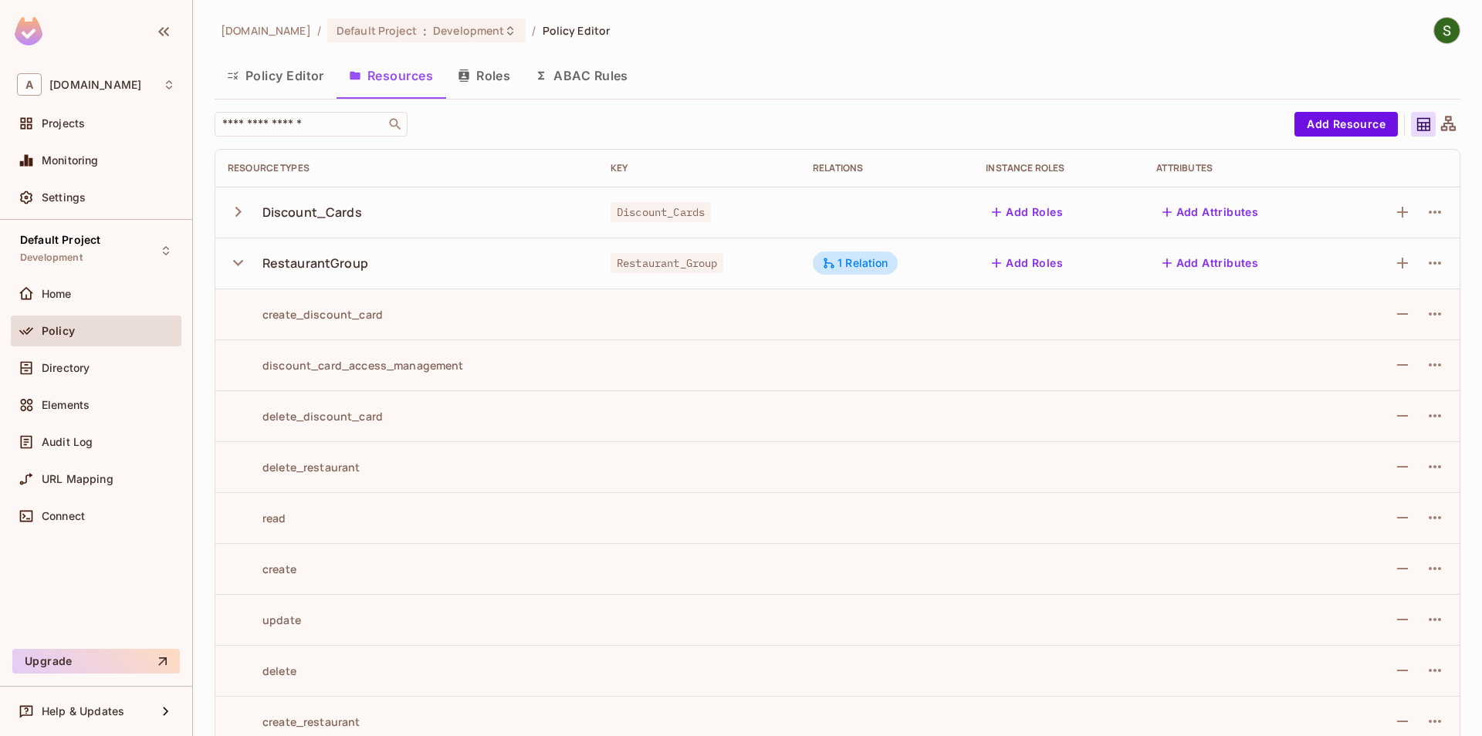
scroll to position [177, 0]
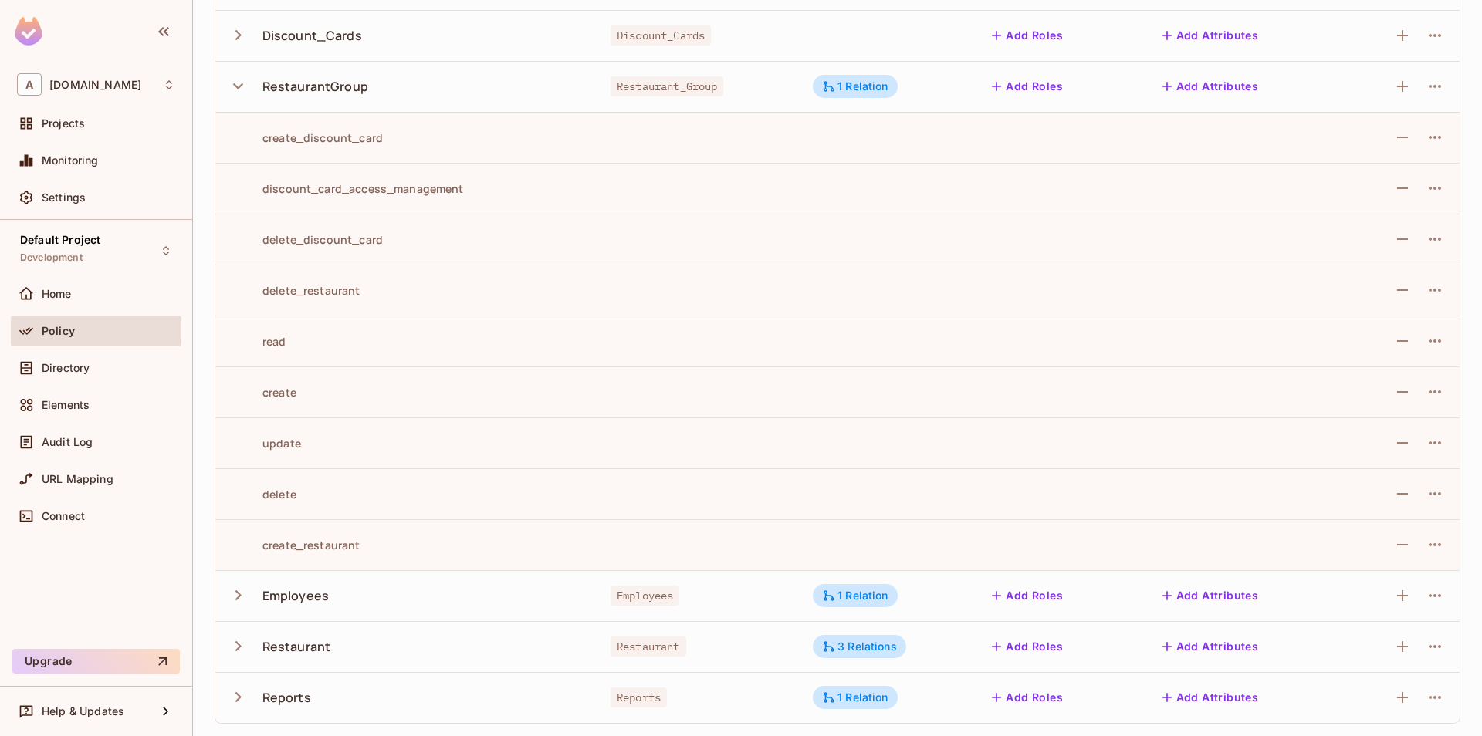
click at [240, 644] on icon "button" at bounding box center [238, 646] width 21 height 21
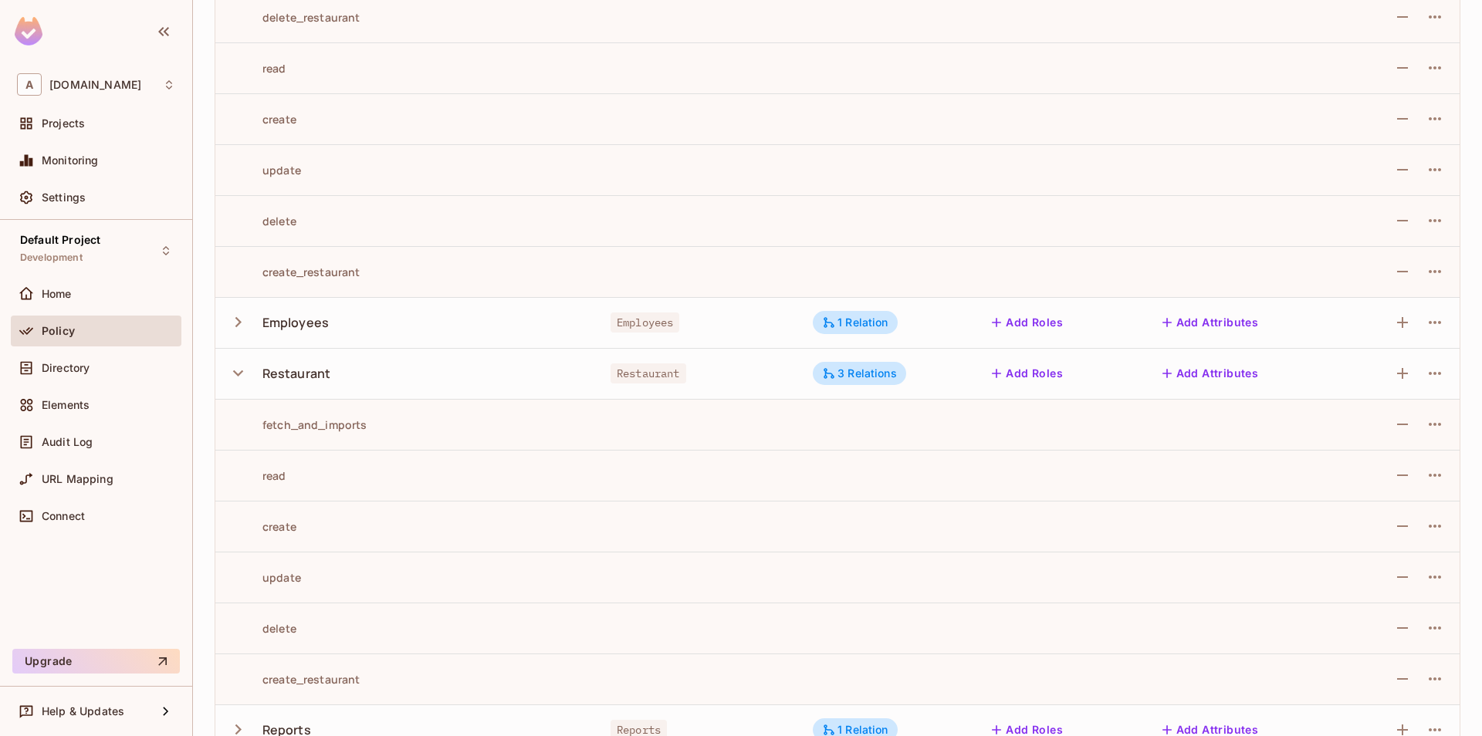
scroll to position [482, 0]
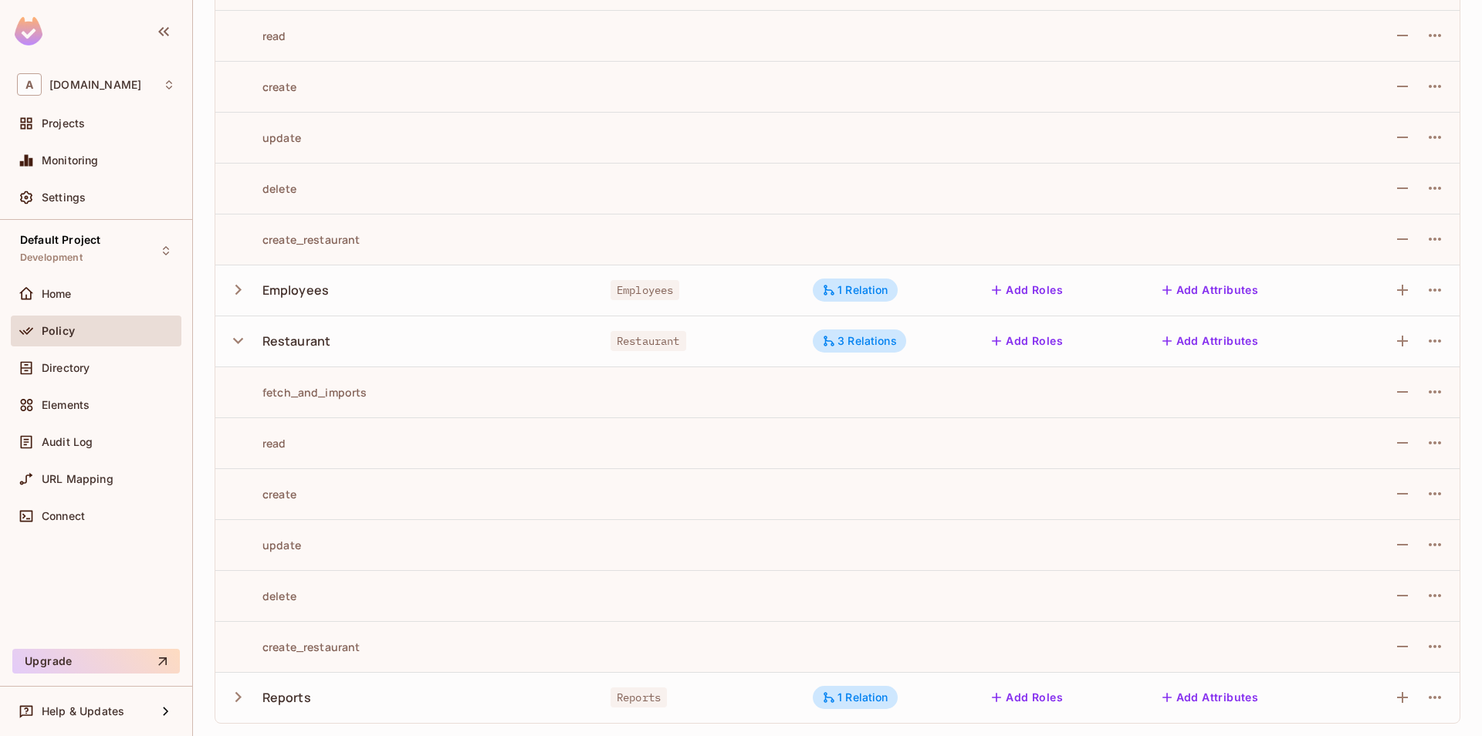
click at [1175, 345] on icon "button" at bounding box center [1166, 340] width 15 height 15
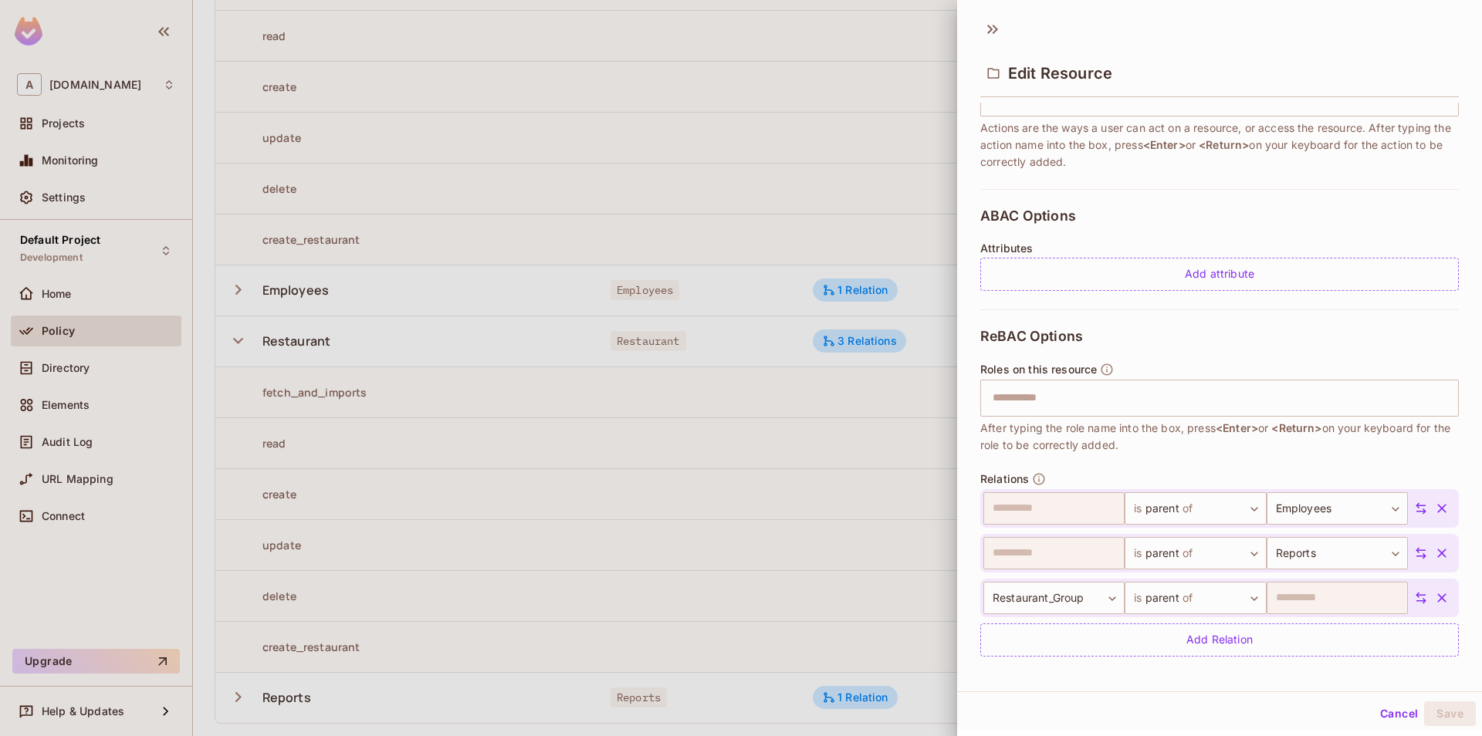
scroll to position [270, 0]
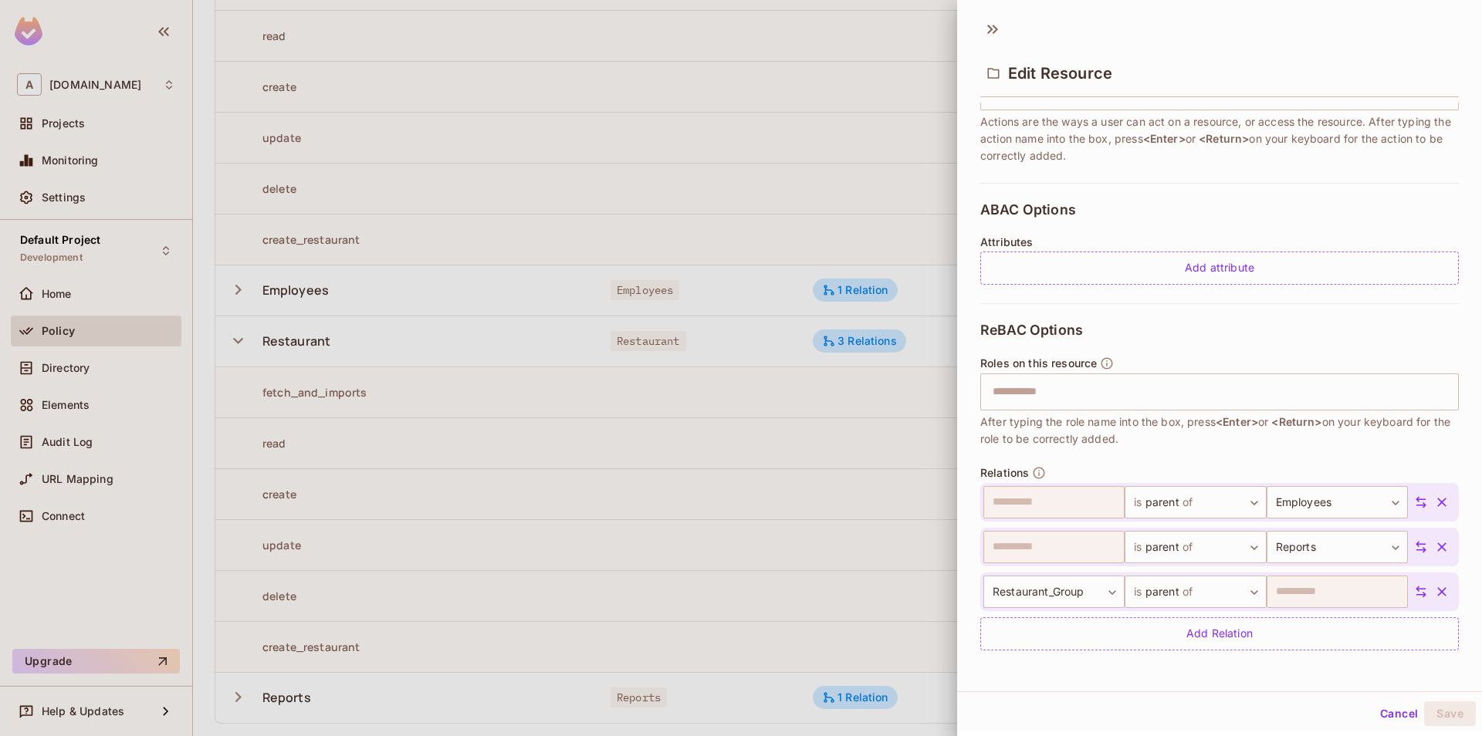
click at [1406, 721] on button "Cancel" at bounding box center [1399, 714] width 50 height 25
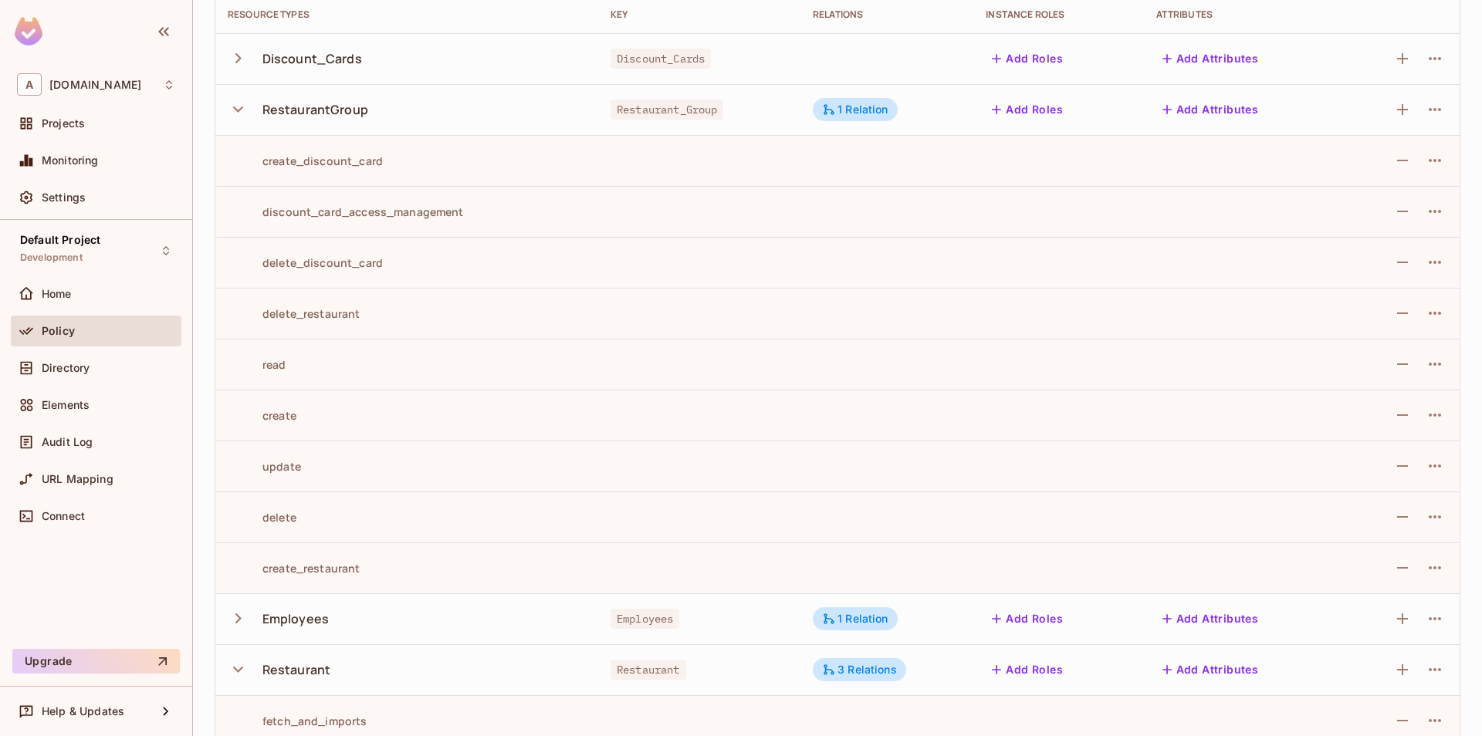
scroll to position [130, 0]
